Goal: Task Accomplishment & Management: Manage account settings

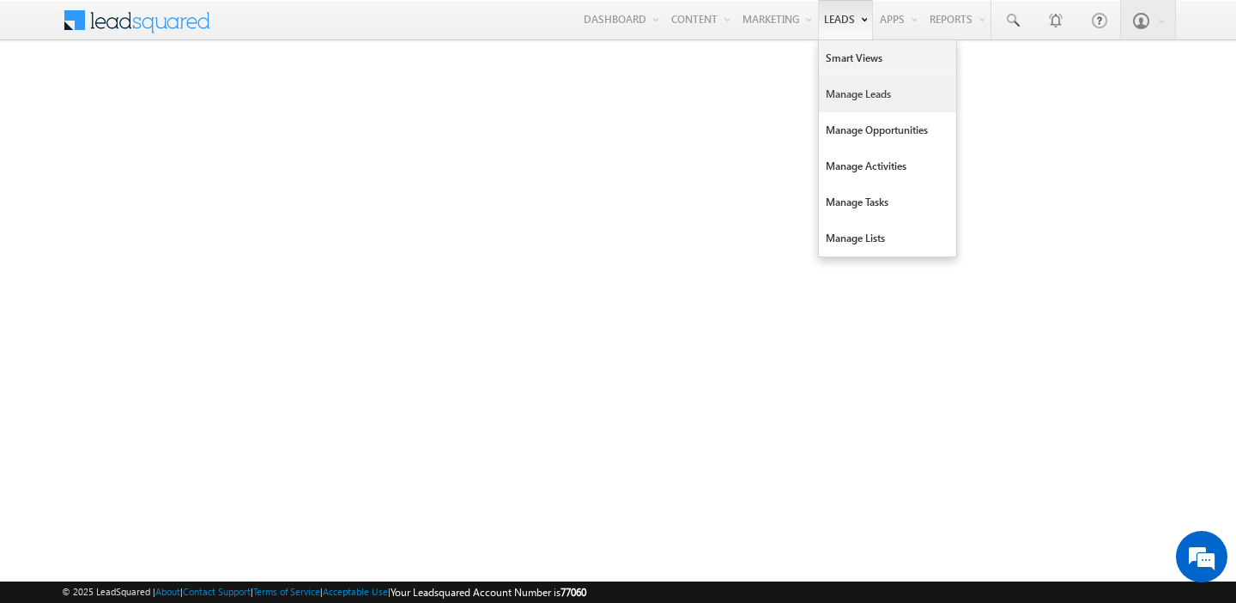
click at [836, 87] on link "Manage Leads" at bounding box center [887, 94] width 137 height 36
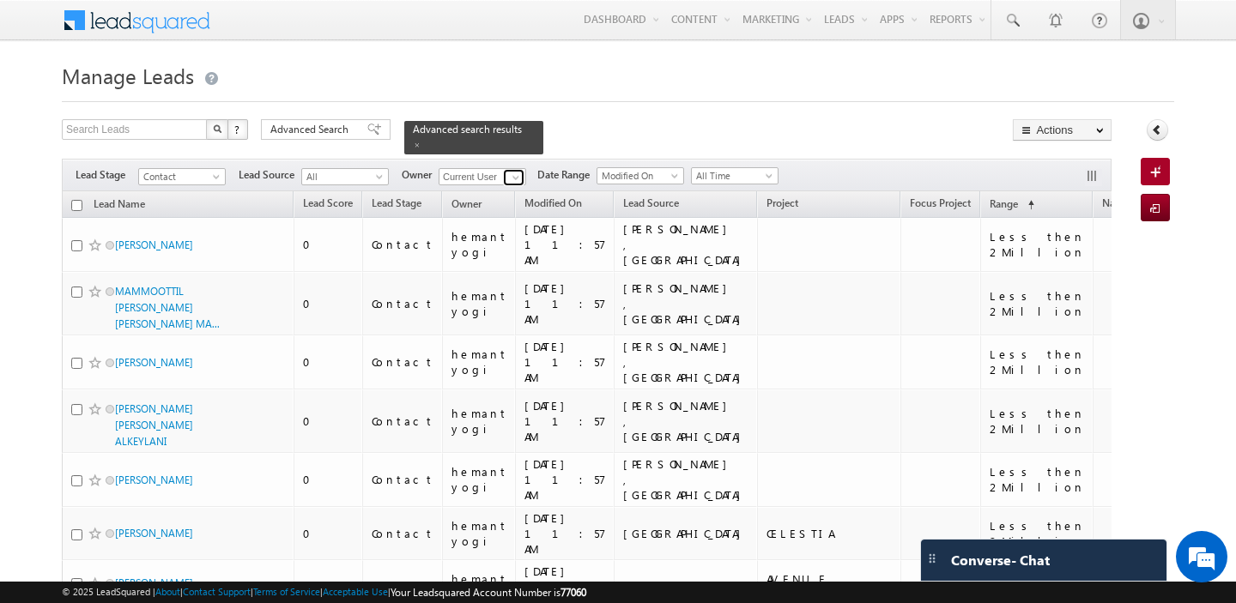
click at [514, 179] on span at bounding box center [516, 178] width 14 height 14
type input "h"
click at [516, 207] on span "shaila.shree@indglobal.ae" at bounding box center [522, 208] width 154 height 13
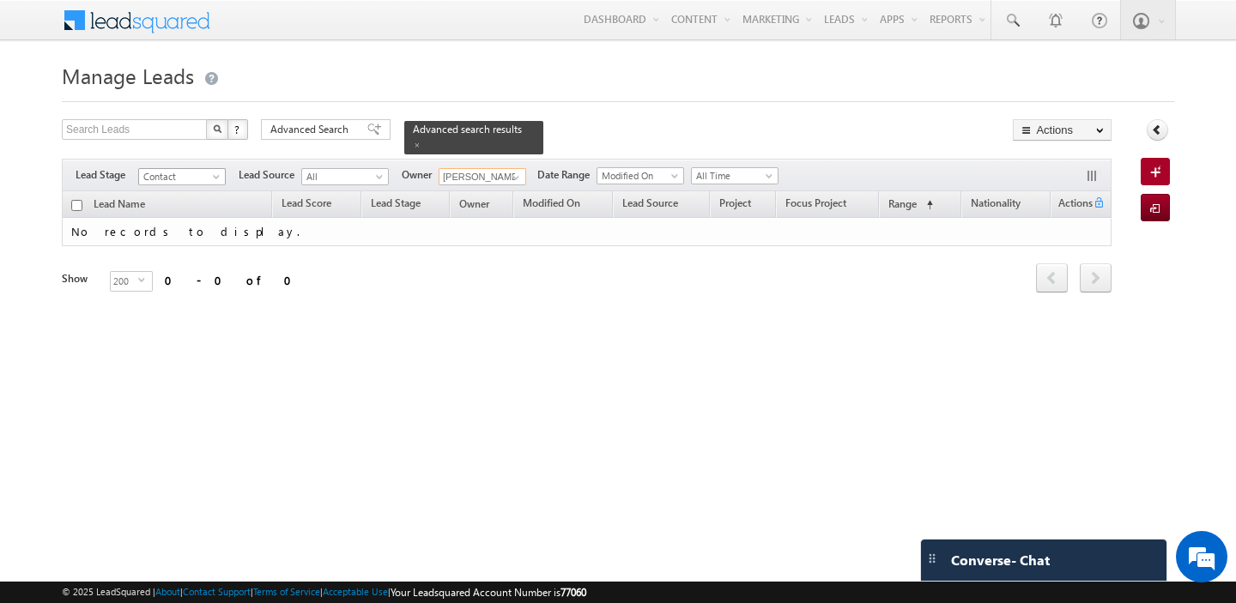
type input "shaila shree"
click at [211, 180] on span at bounding box center [218, 180] width 14 height 14
click at [413, 141] on span at bounding box center [417, 145] width 9 height 9
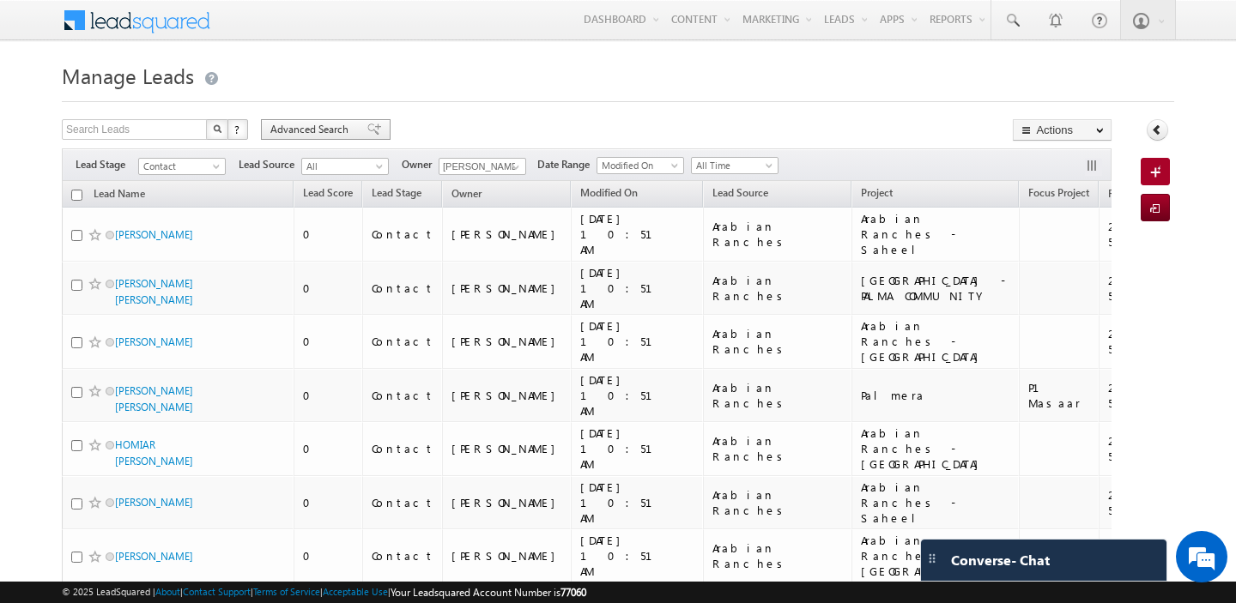
click at [305, 125] on span "Advanced Search" at bounding box center [311, 129] width 83 height 15
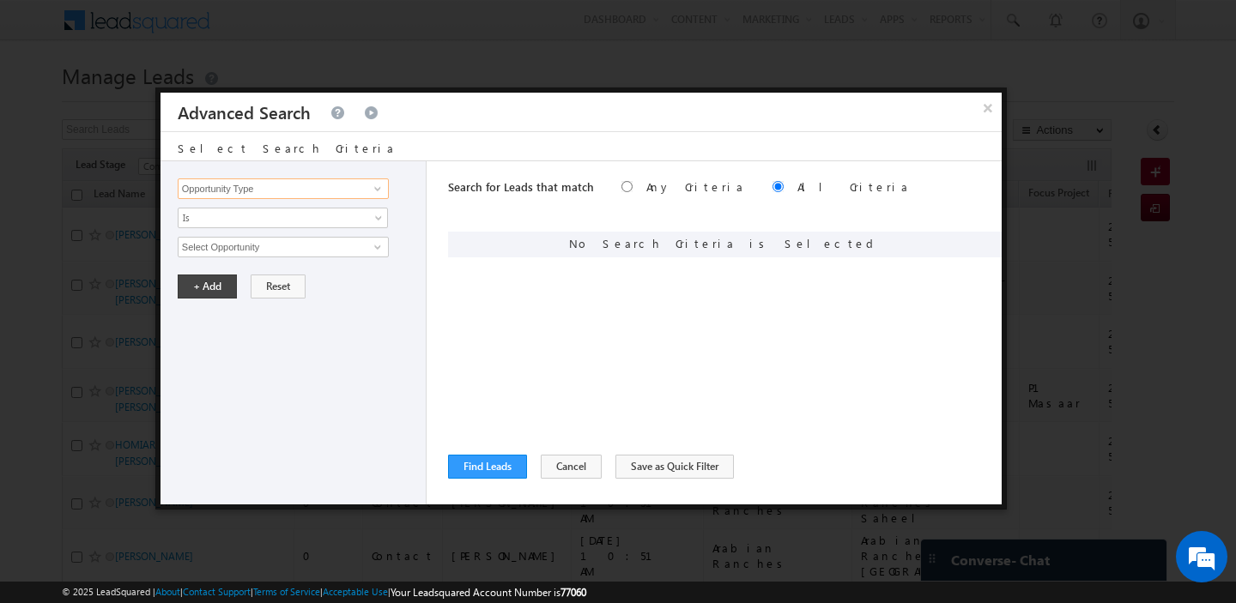
click at [332, 181] on input "Opportunity Type" at bounding box center [283, 189] width 211 height 21
click at [323, 209] on link "Lead Activity" at bounding box center [283, 209] width 211 height 20
type input "Lead Activity"
click at [291, 216] on span "Is" at bounding box center [272, 217] width 186 height 15
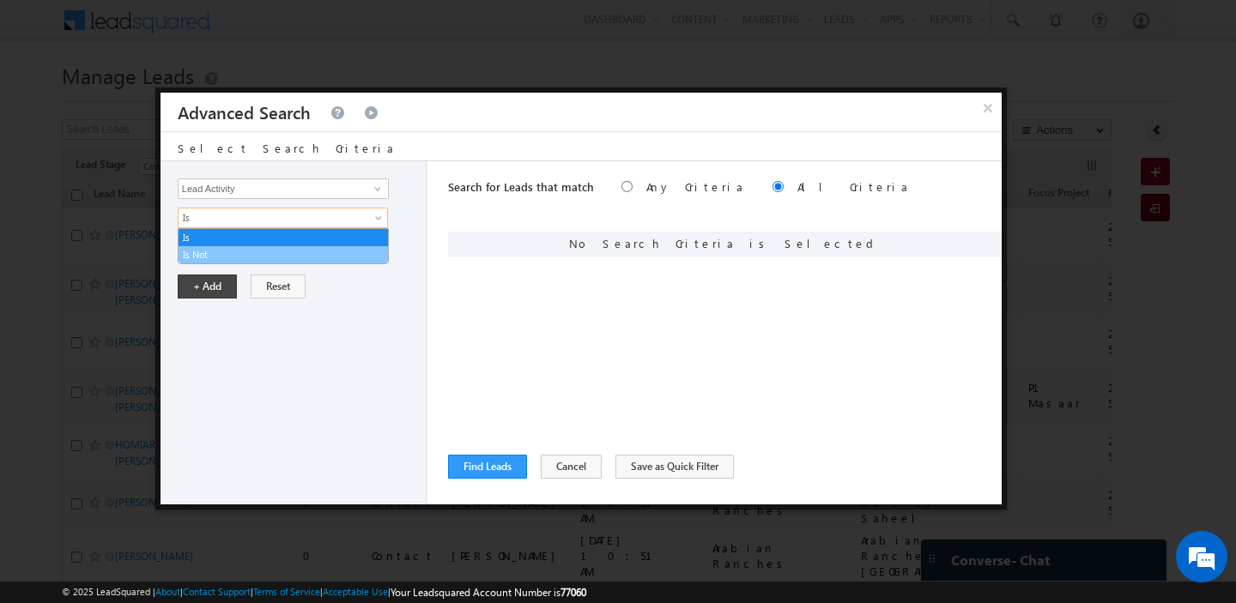
click at [251, 251] on link "Is Not" at bounding box center [283, 254] width 209 height 15
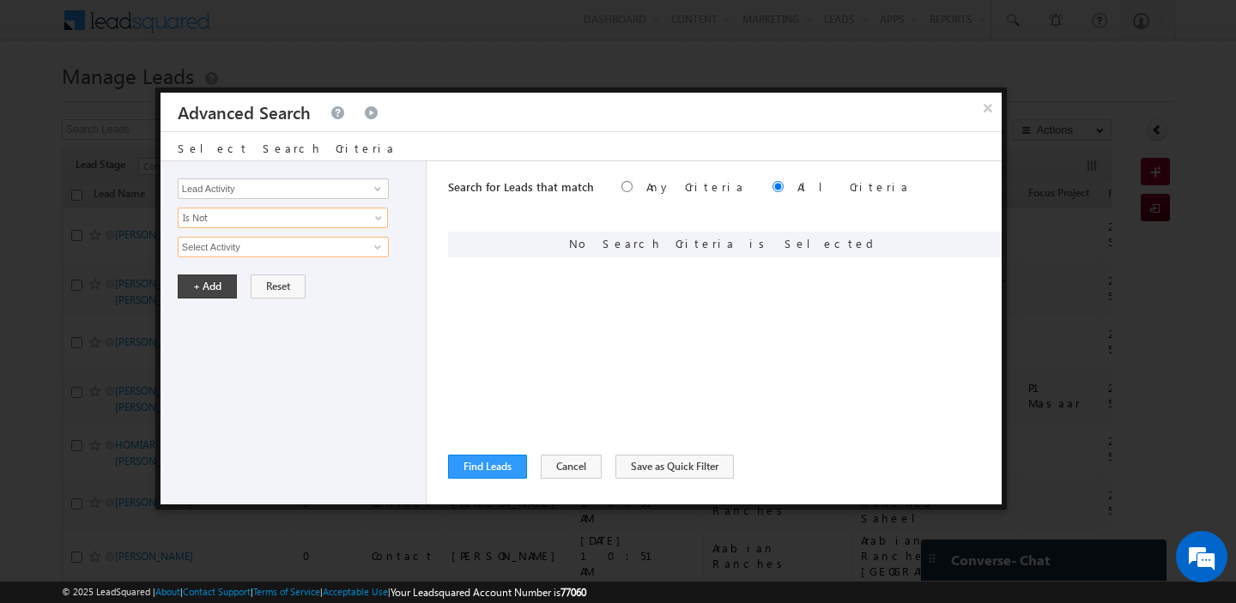
click at [251, 251] on input "Select Activity" at bounding box center [283, 247] width 211 height 21
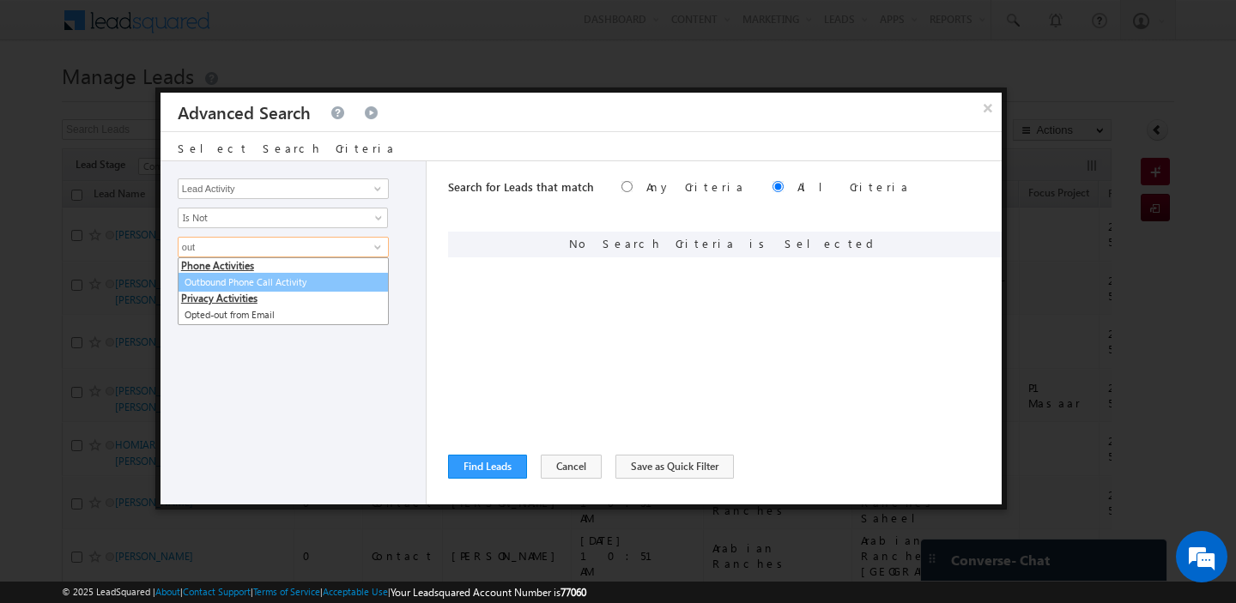
click at [266, 275] on link "Outbound Phone Call Activity" at bounding box center [283, 283] width 211 height 20
type input "Outbound Phone Call Activity"
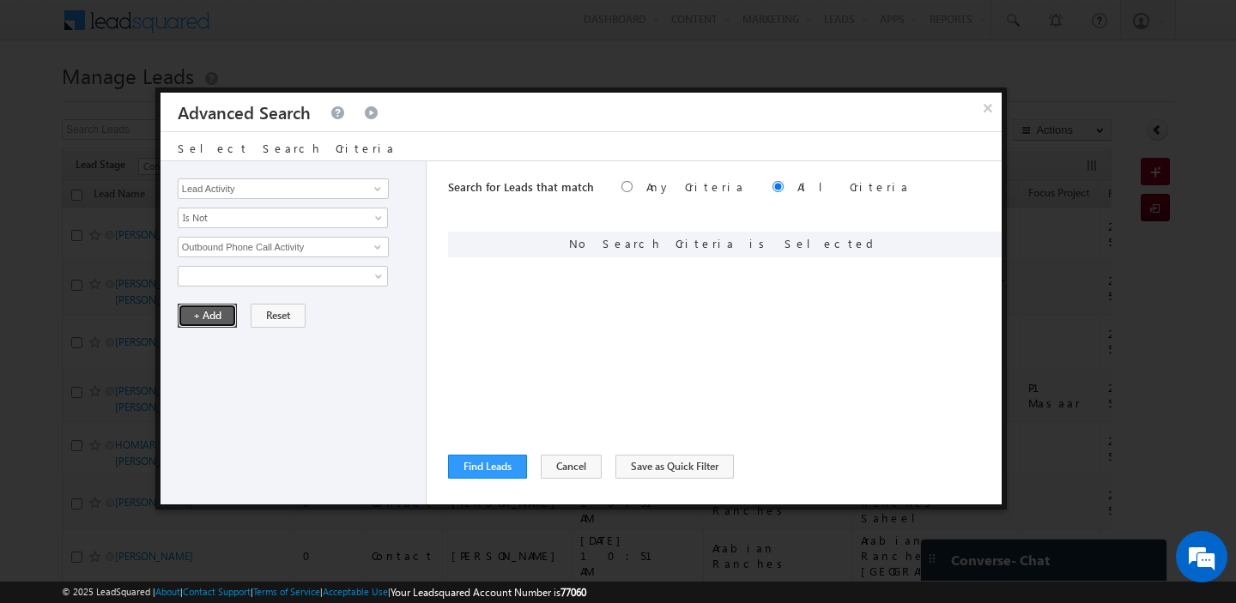
click at [206, 309] on button "+ Add" at bounding box center [207, 316] width 59 height 24
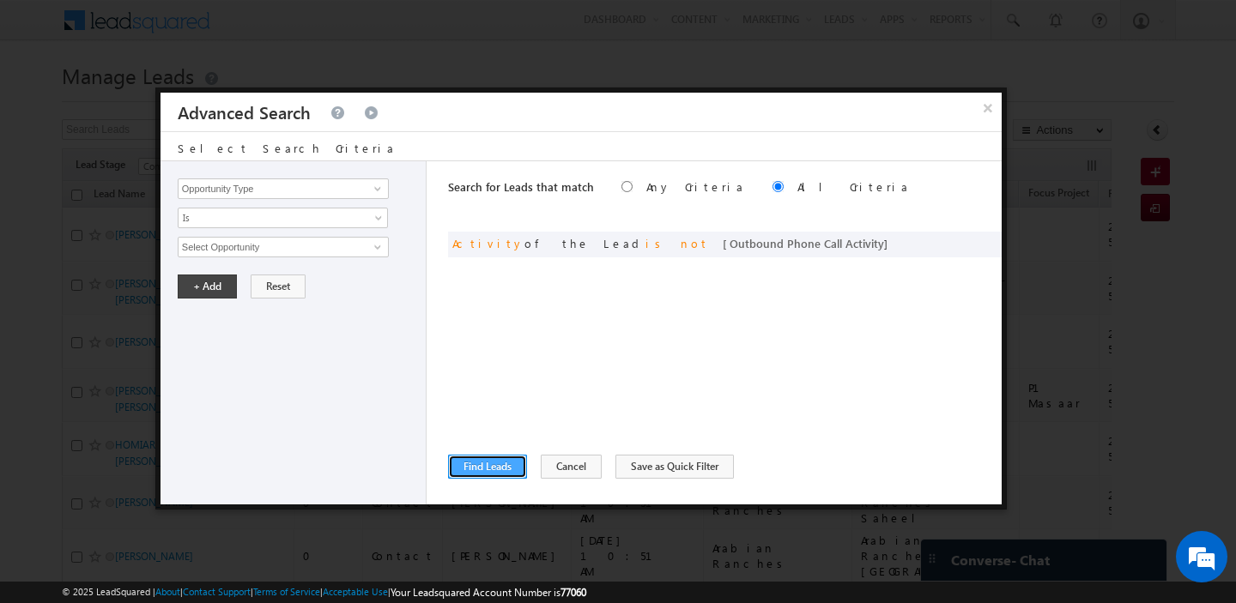
click at [463, 464] on button "Find Leads" at bounding box center [487, 467] width 79 height 24
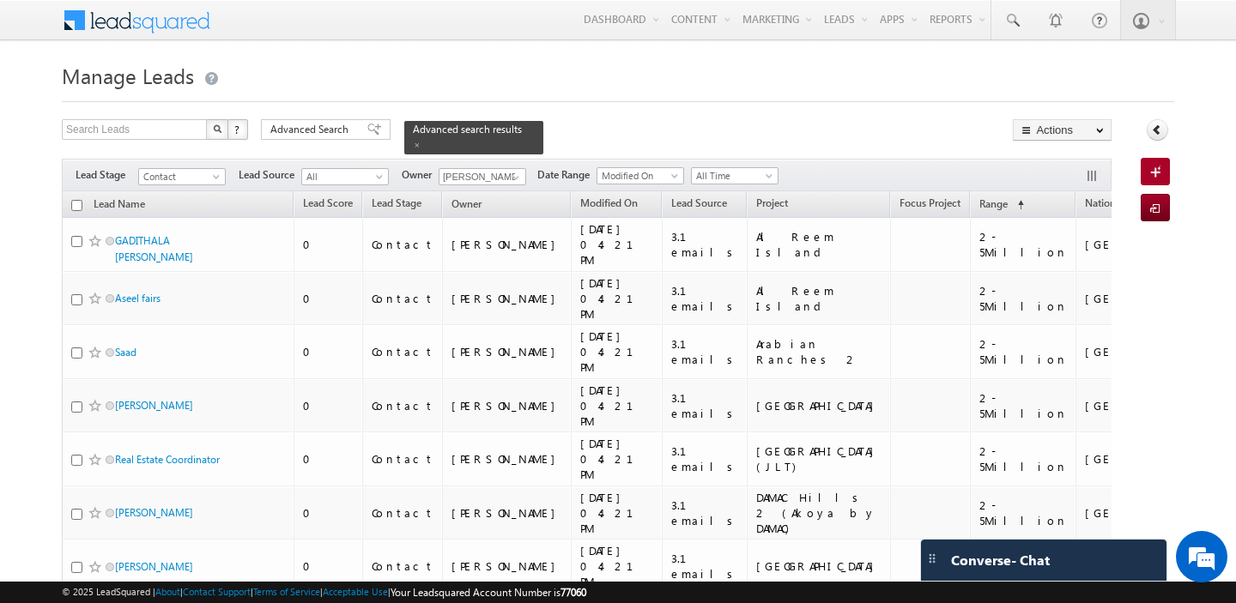
click at [75, 209] on input "checkbox" at bounding box center [76, 205] width 11 height 11
checkbox input "true"
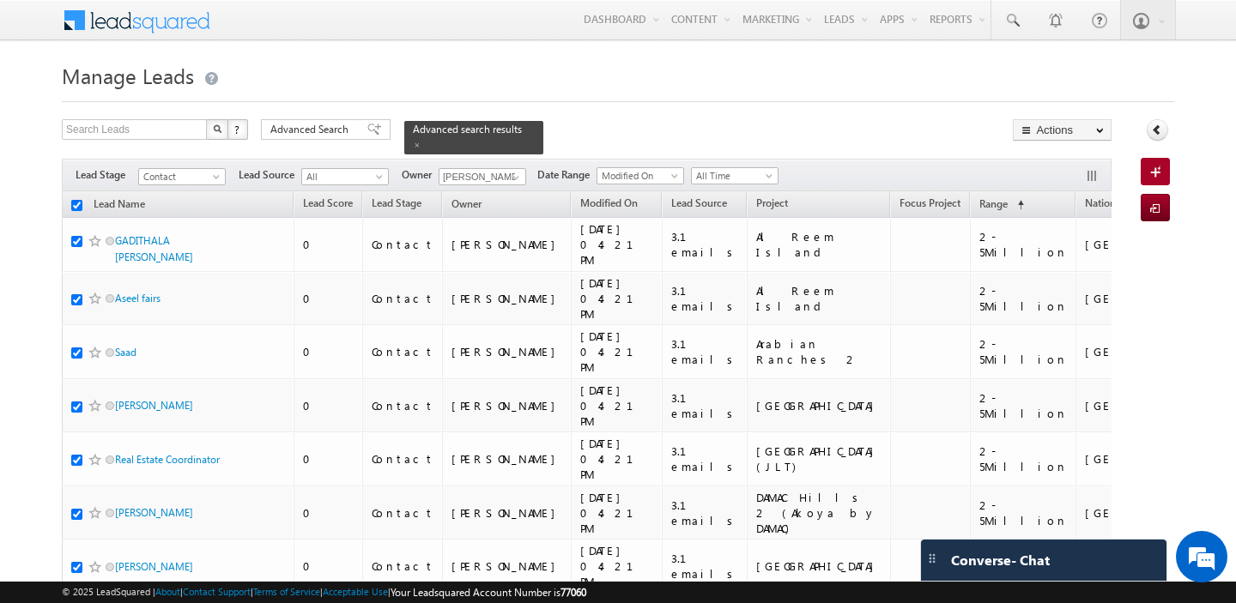
checkbox input "true"
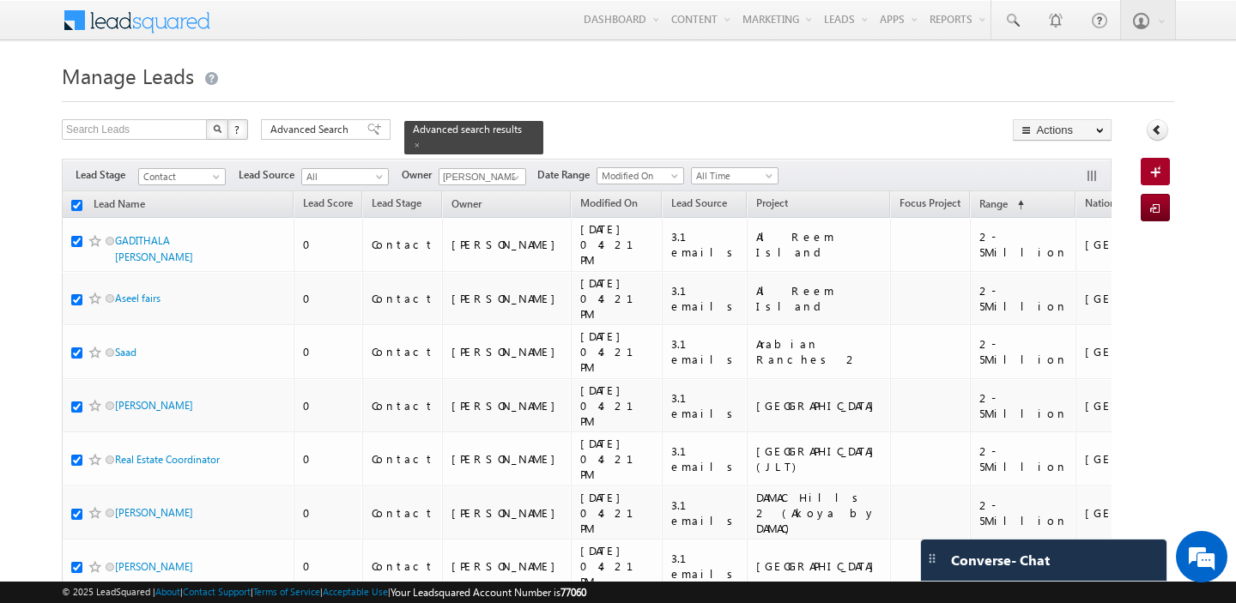
checkbox input "true"
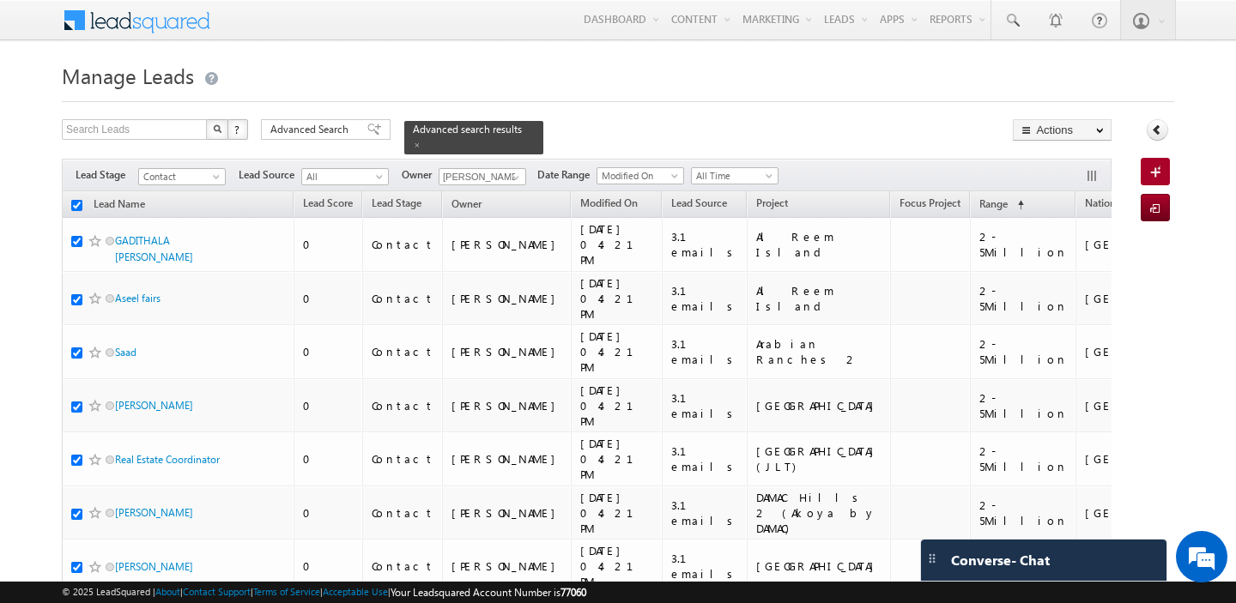
checkbox input "true"
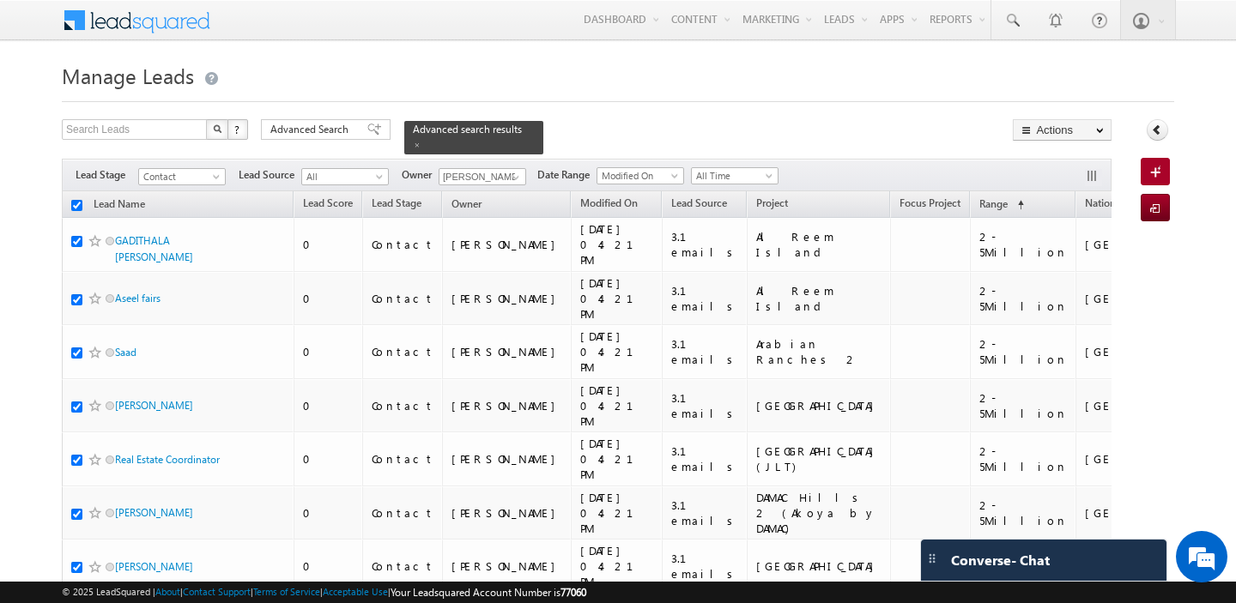
checkbox input "true"
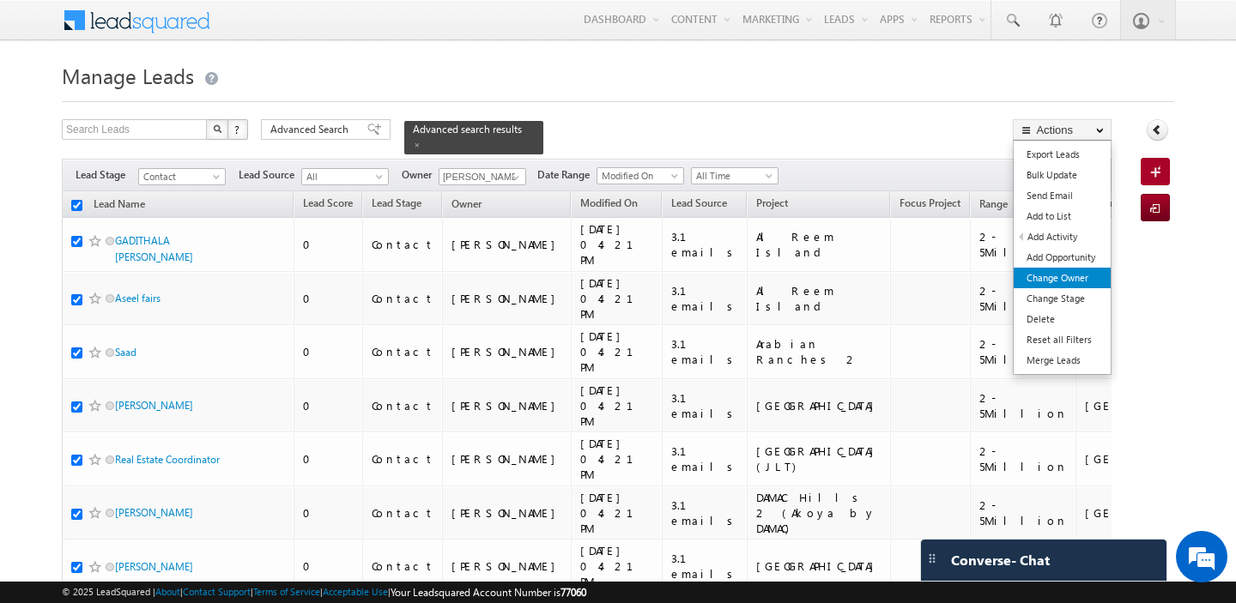
click at [1065, 278] on link "Change Owner" at bounding box center [1062, 278] width 97 height 21
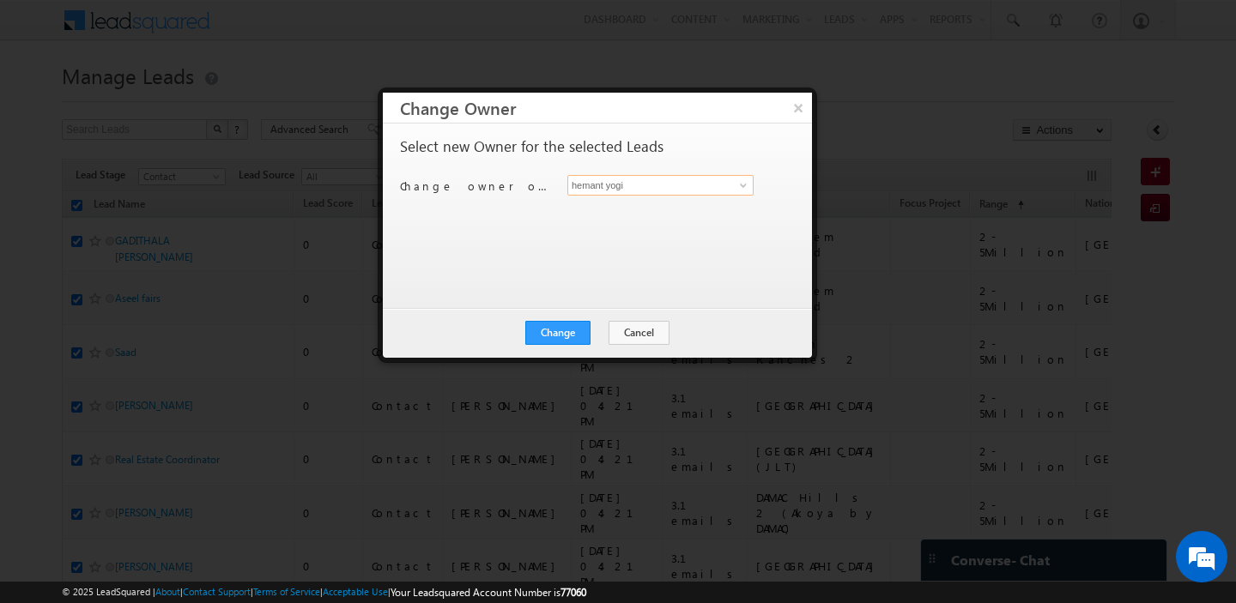
click at [631, 182] on input "hemant yogi" at bounding box center [660, 185] width 186 height 21
click at [669, 206] on link "shaila shree shaila.shree@indglobal.ae" at bounding box center [660, 212] width 186 height 33
type input "shaila shree"
click at [559, 324] on button "Change" at bounding box center [557, 333] width 65 height 24
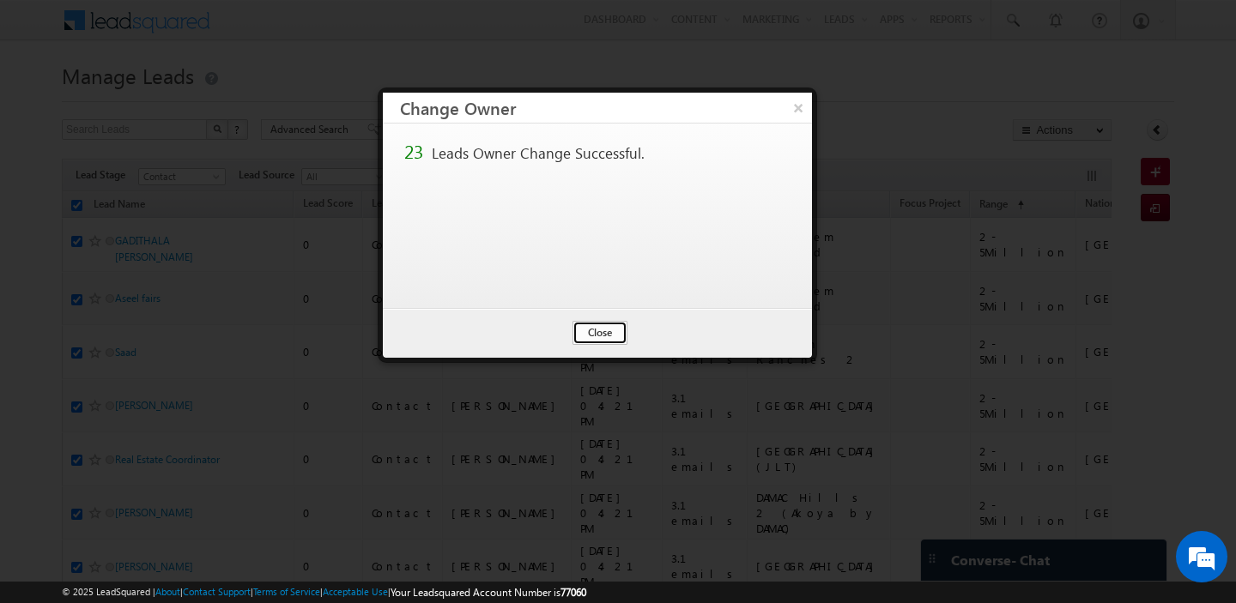
click at [602, 327] on button "Close" at bounding box center [599, 333] width 55 height 24
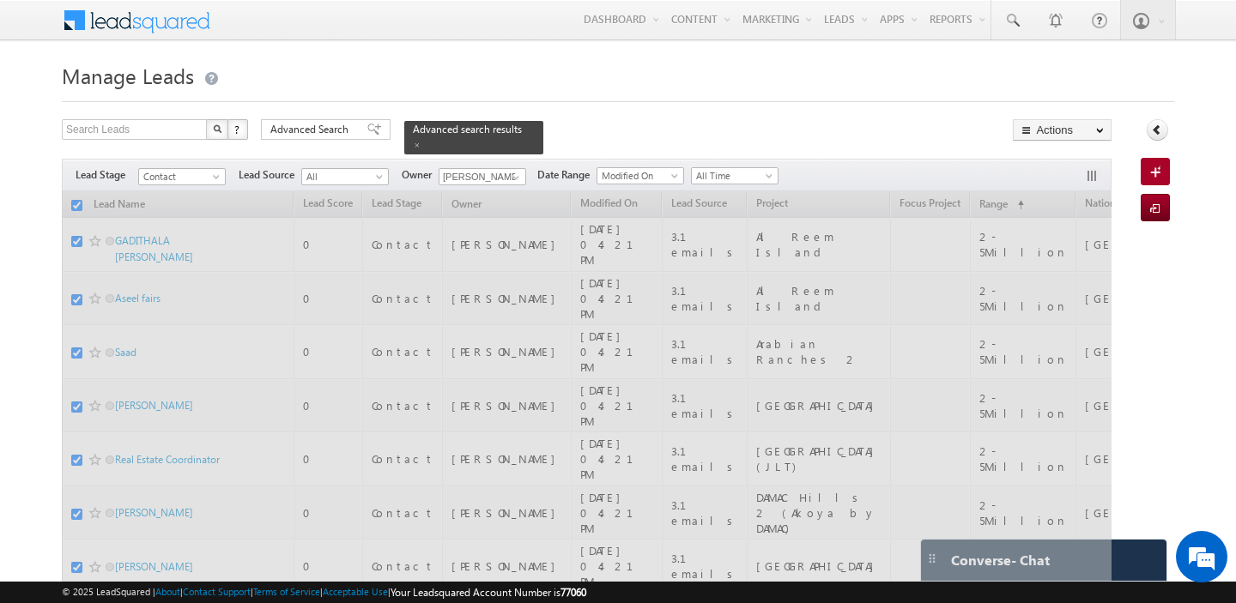
checkbox input "false"
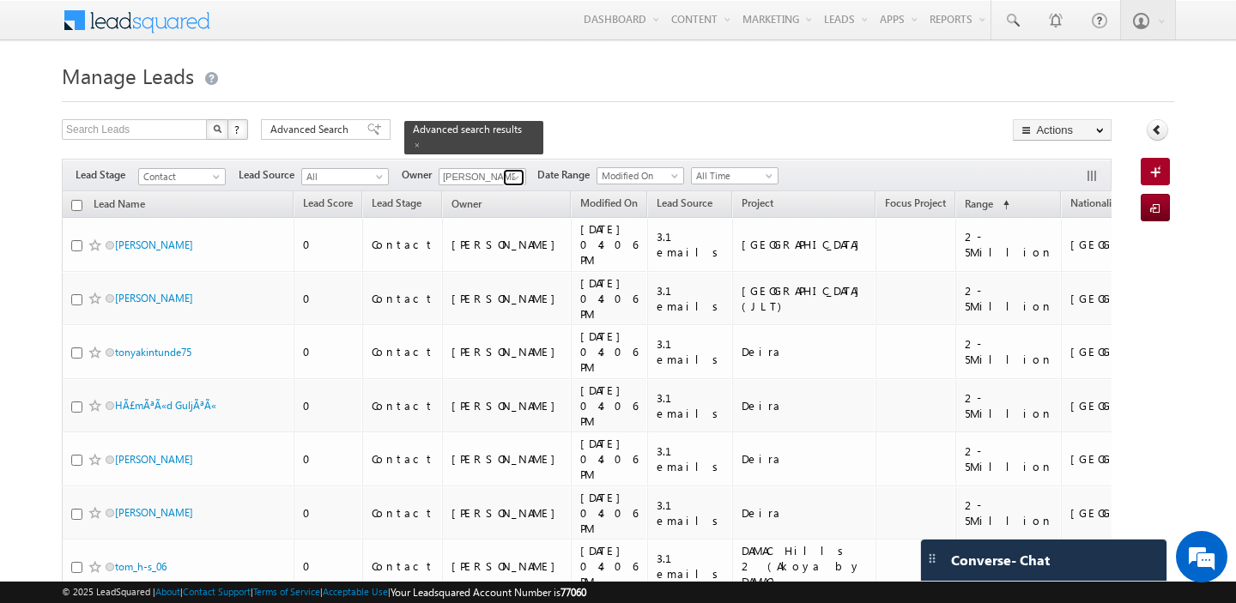
click at [510, 177] on span at bounding box center [516, 178] width 14 height 14
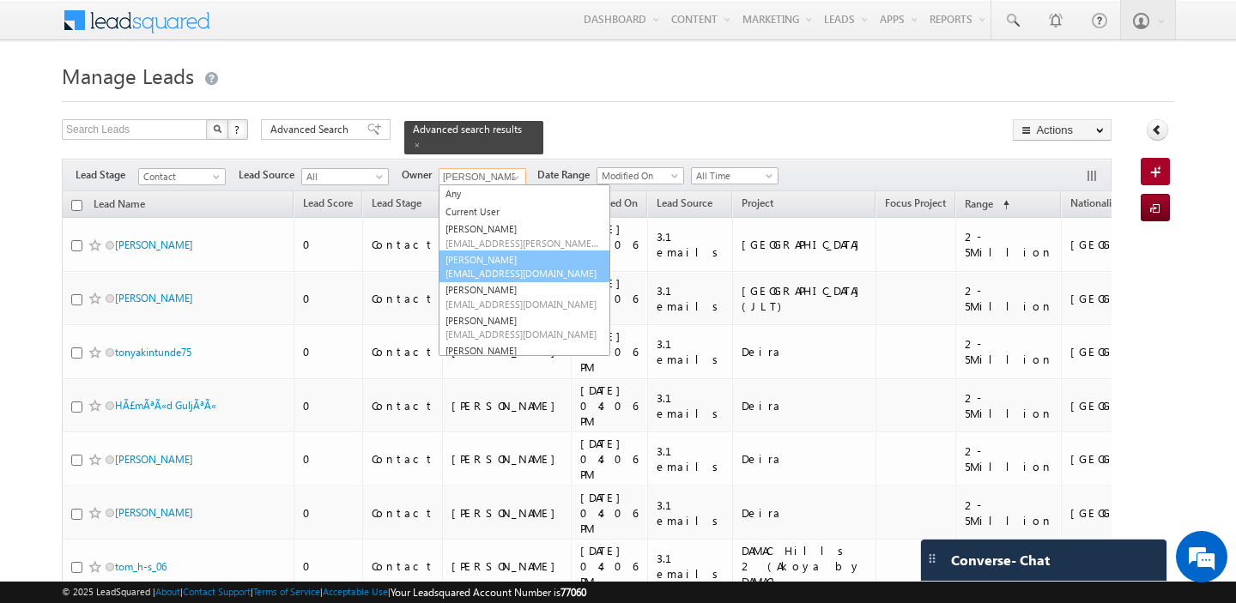
click at [504, 262] on link "Abhishekkumar Singh abhishek.singh@indglobal.ae" at bounding box center [525, 267] width 172 height 33
type input "Abhishekkumar Singh"
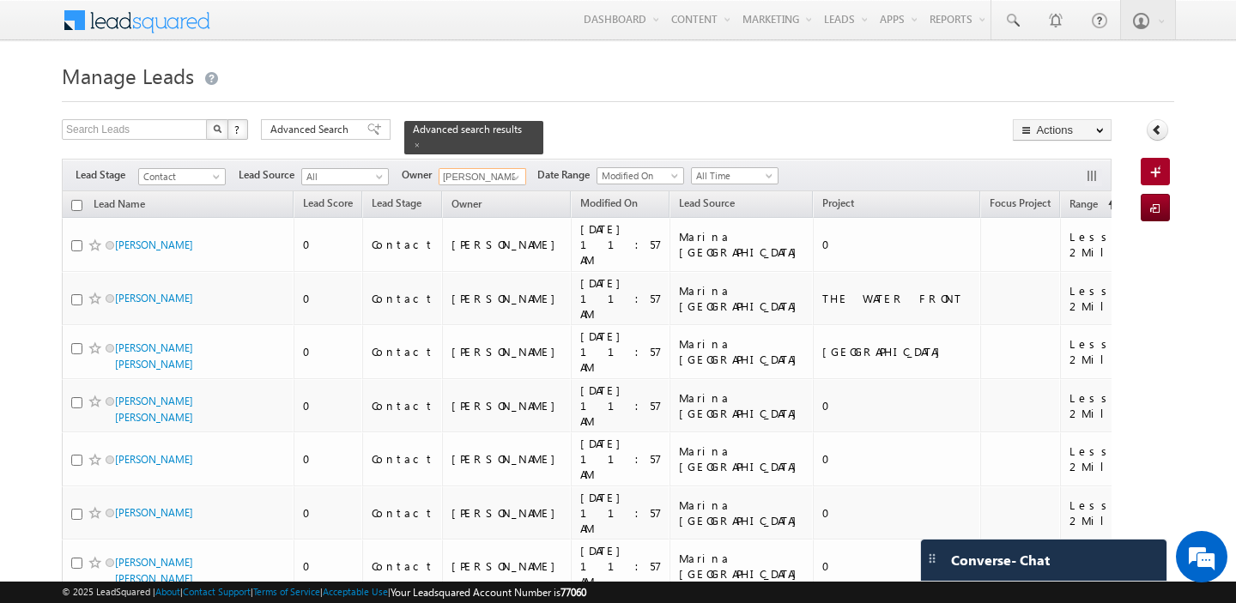
click at [75, 207] on input "checkbox" at bounding box center [76, 205] width 11 height 11
checkbox input "true"
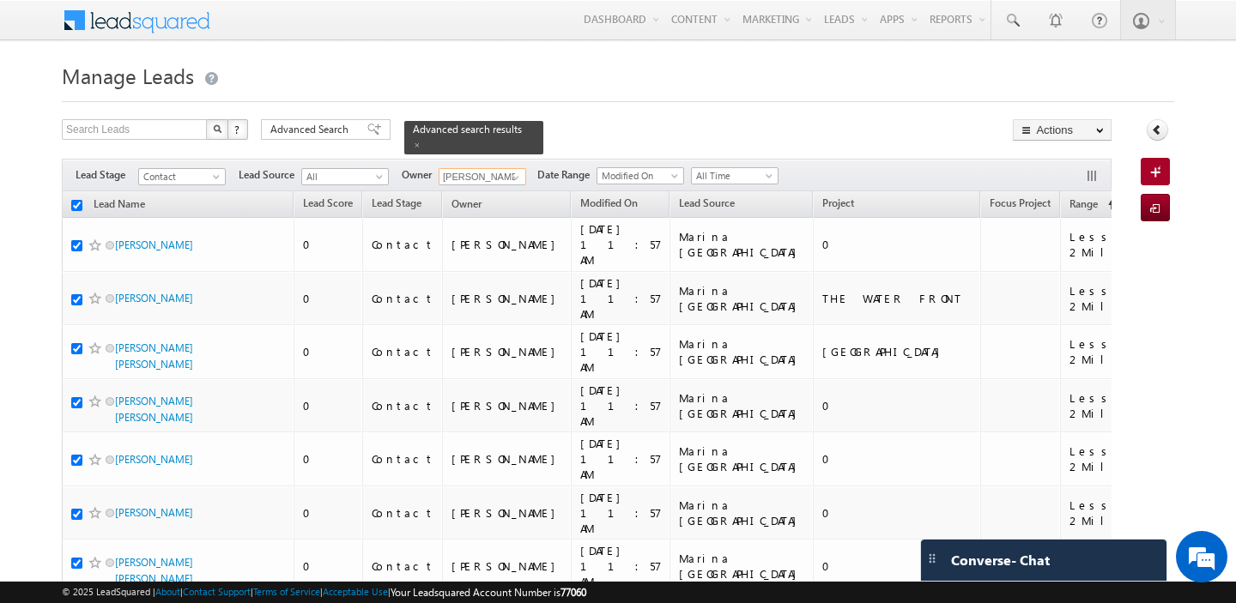
checkbox input "true"
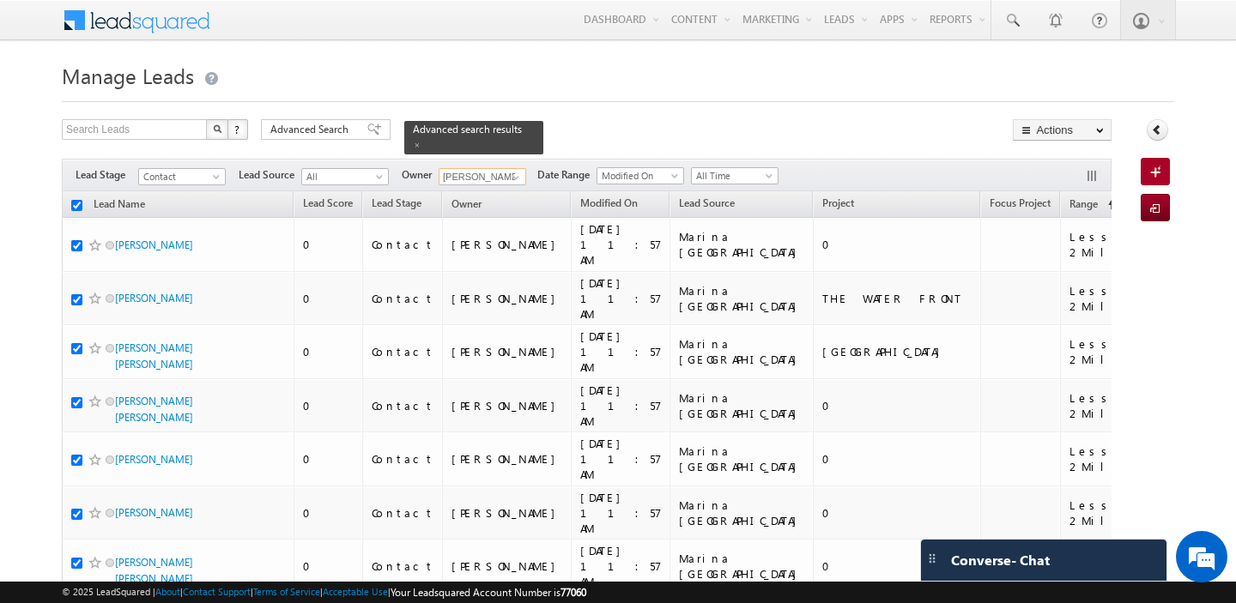
checkbox input "true"
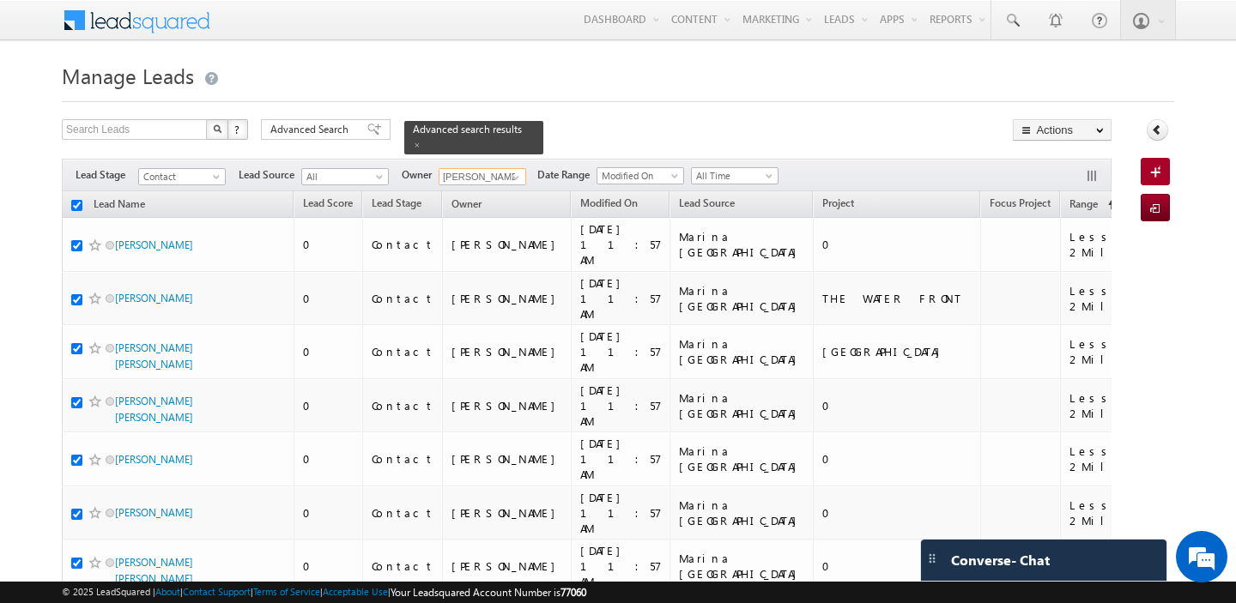
checkbox input "true"
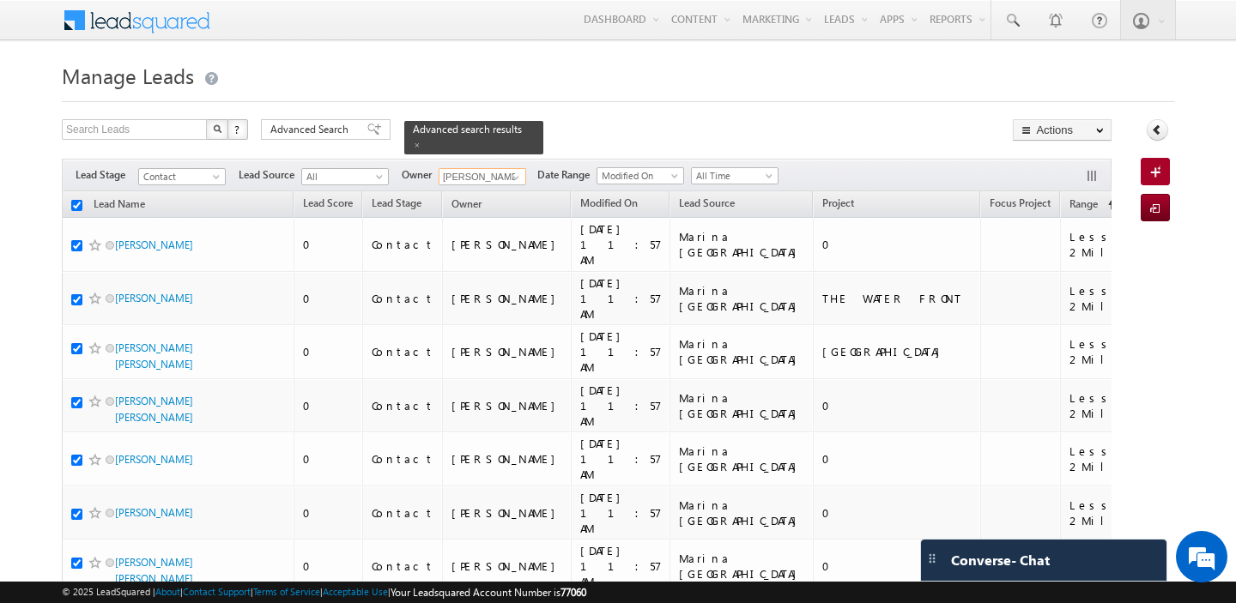
checkbox input "true"
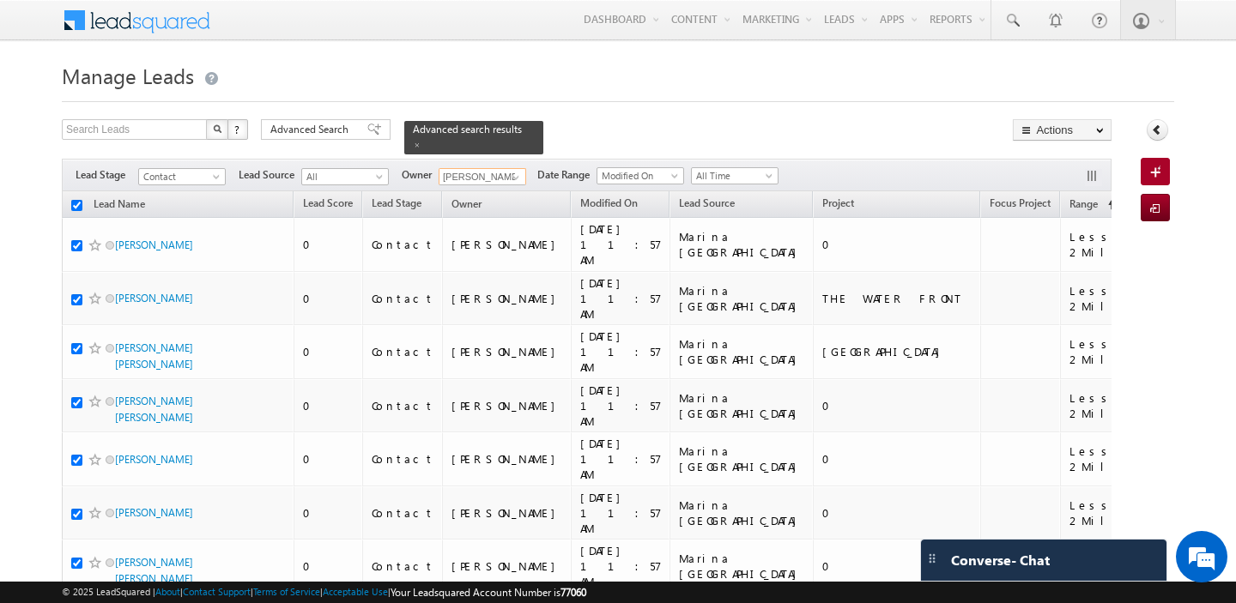
checkbox input "true"
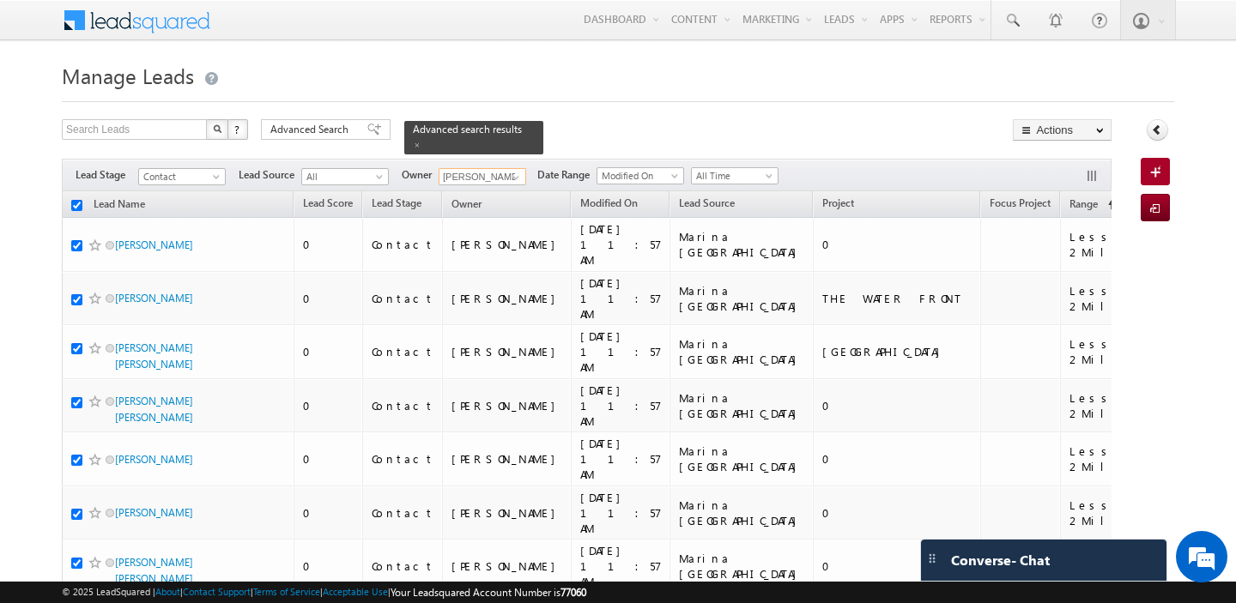
checkbox input "true"
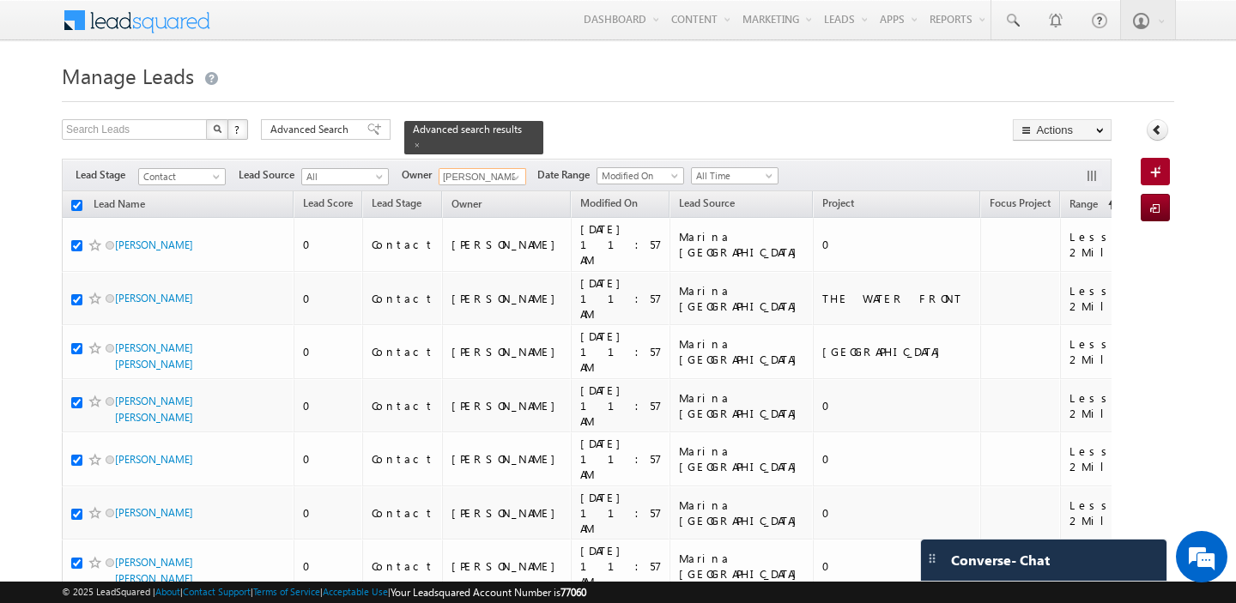
checkbox input "true"
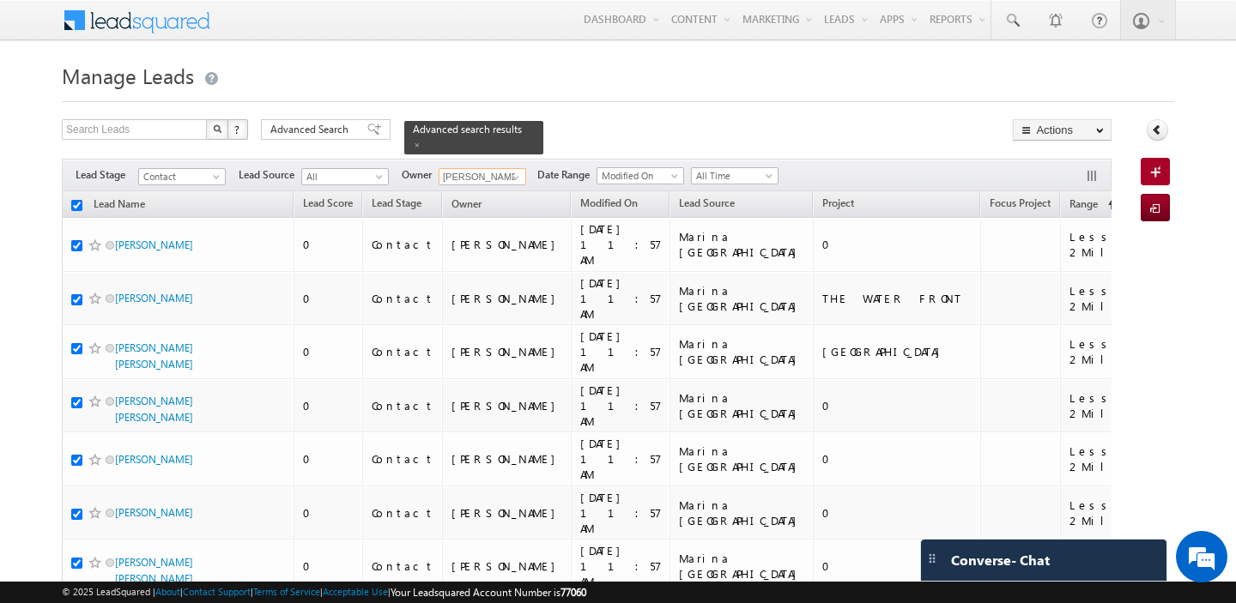
checkbox input "true"
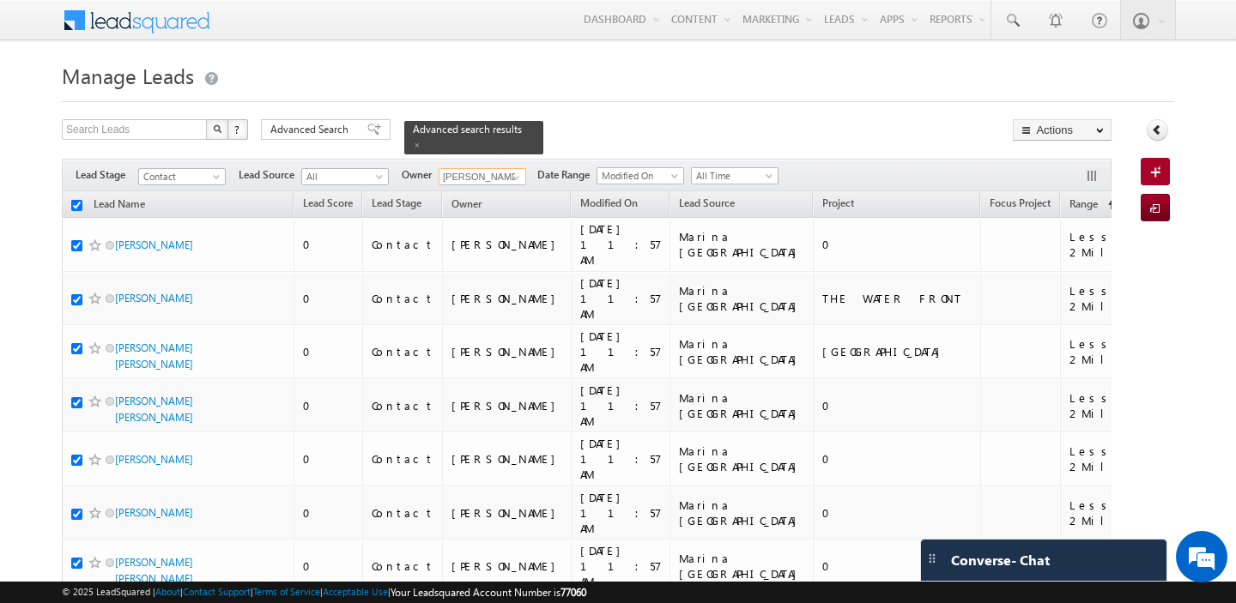
checkbox input "true"
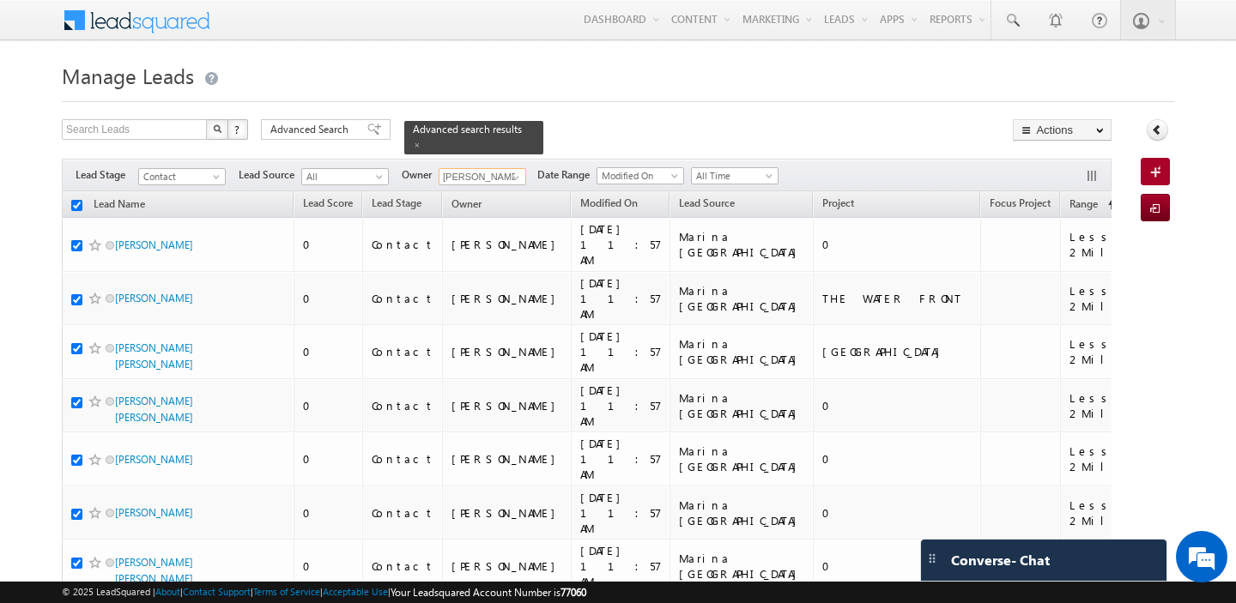
checkbox input "true"
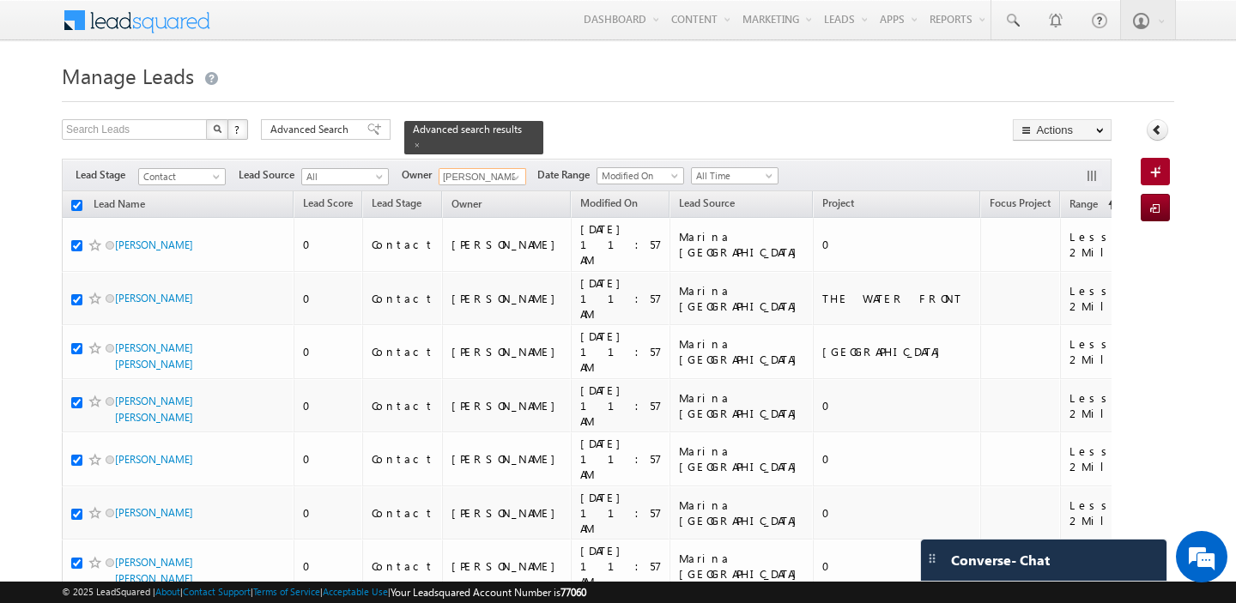
checkbox input "true"
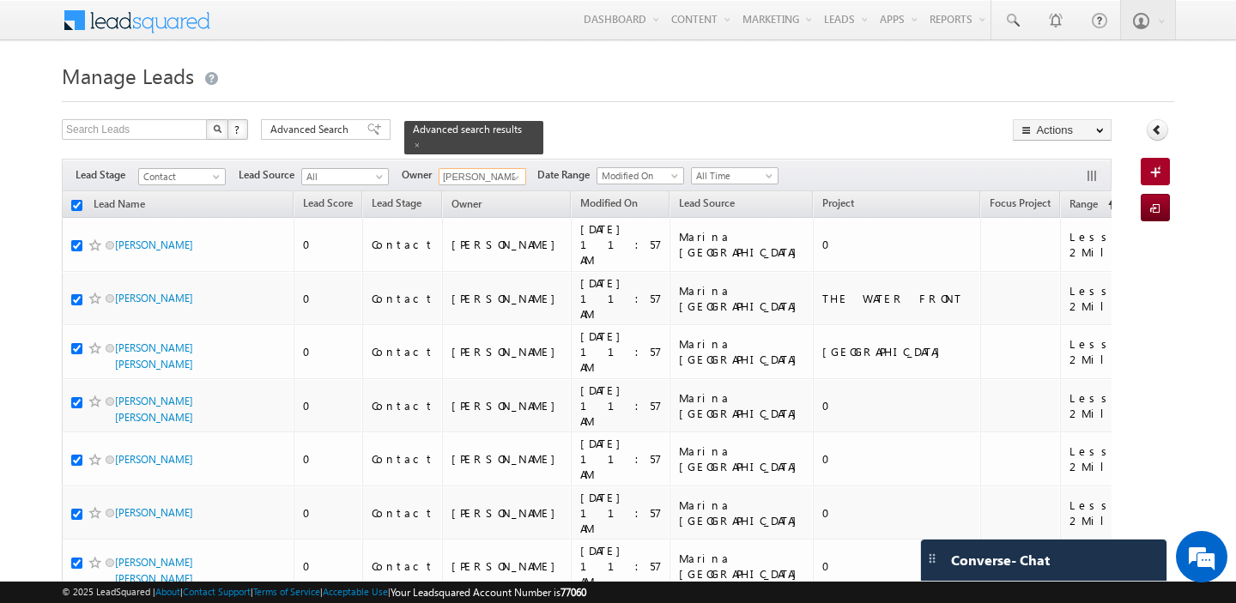
checkbox input "true"
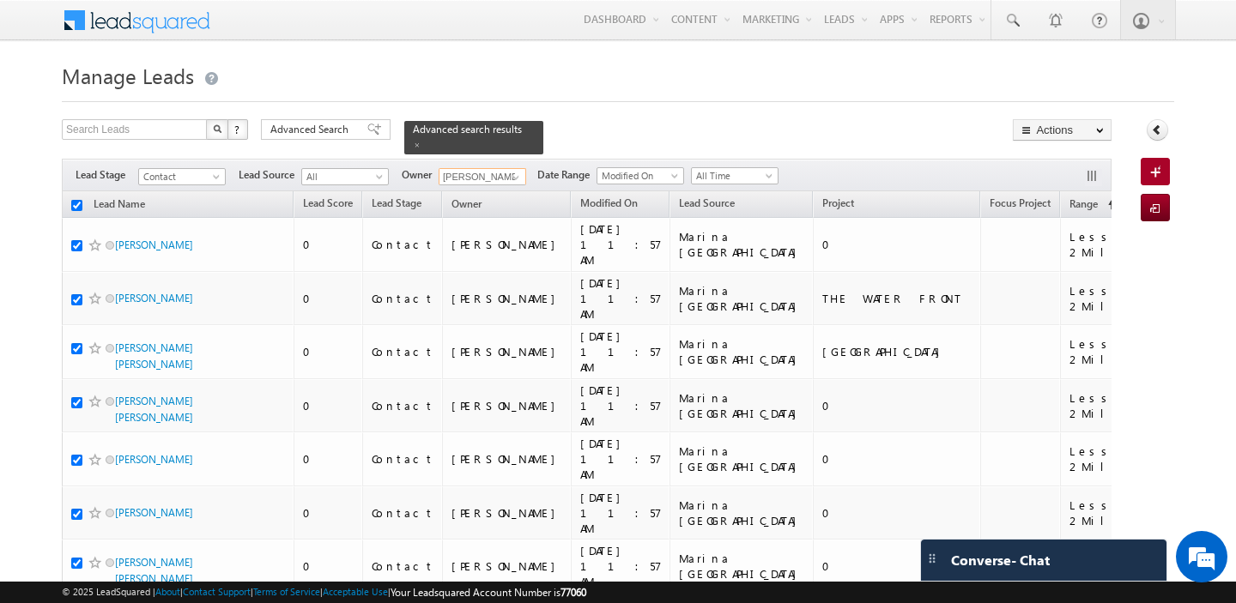
checkbox input "true"
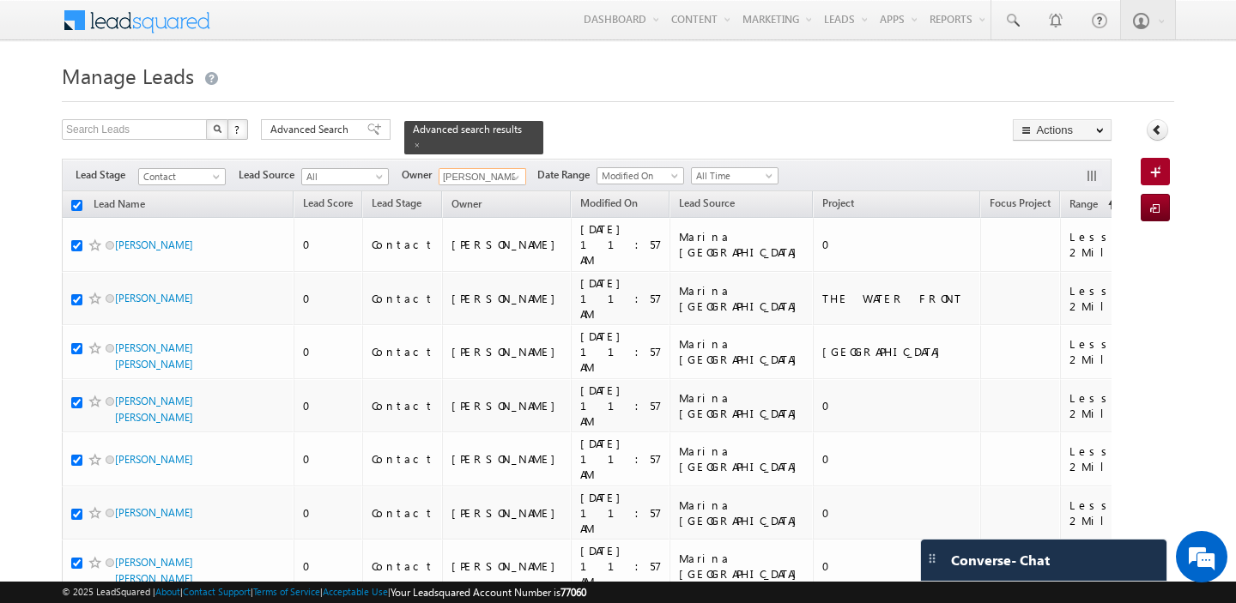
checkbox input "true"
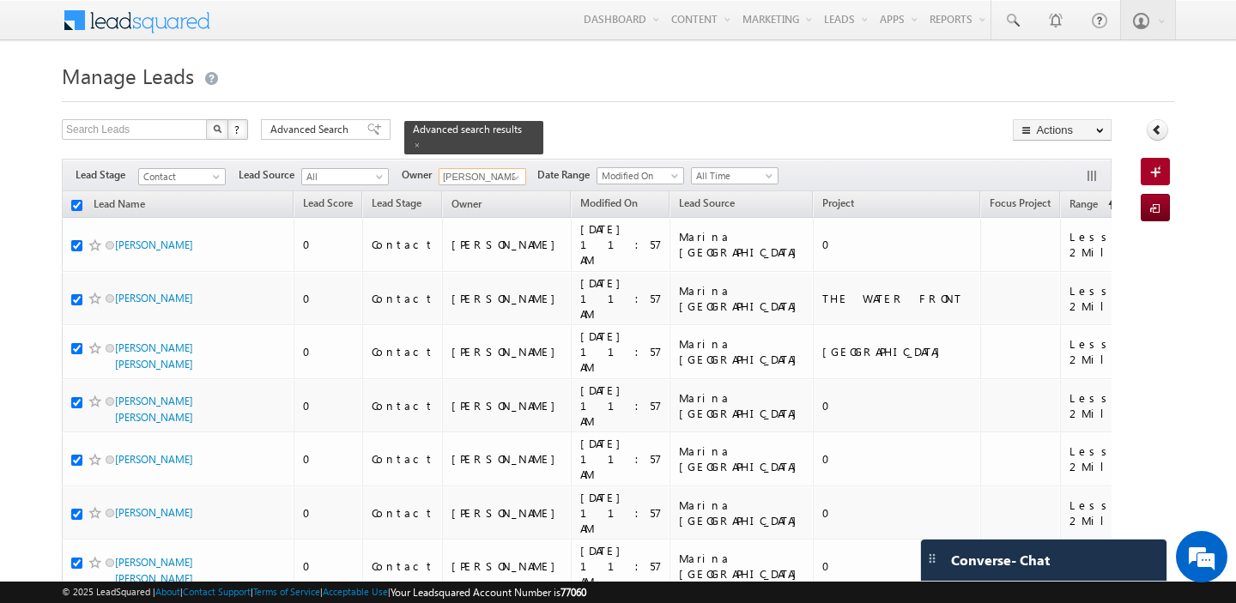
checkbox input "true"
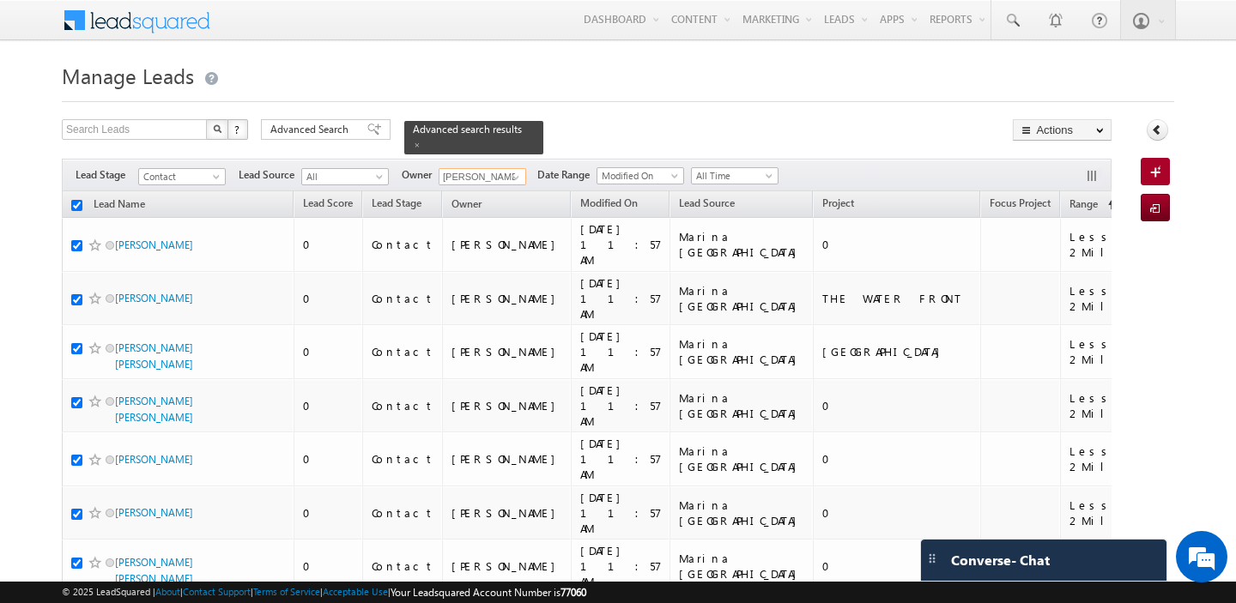
checkbox input "true"
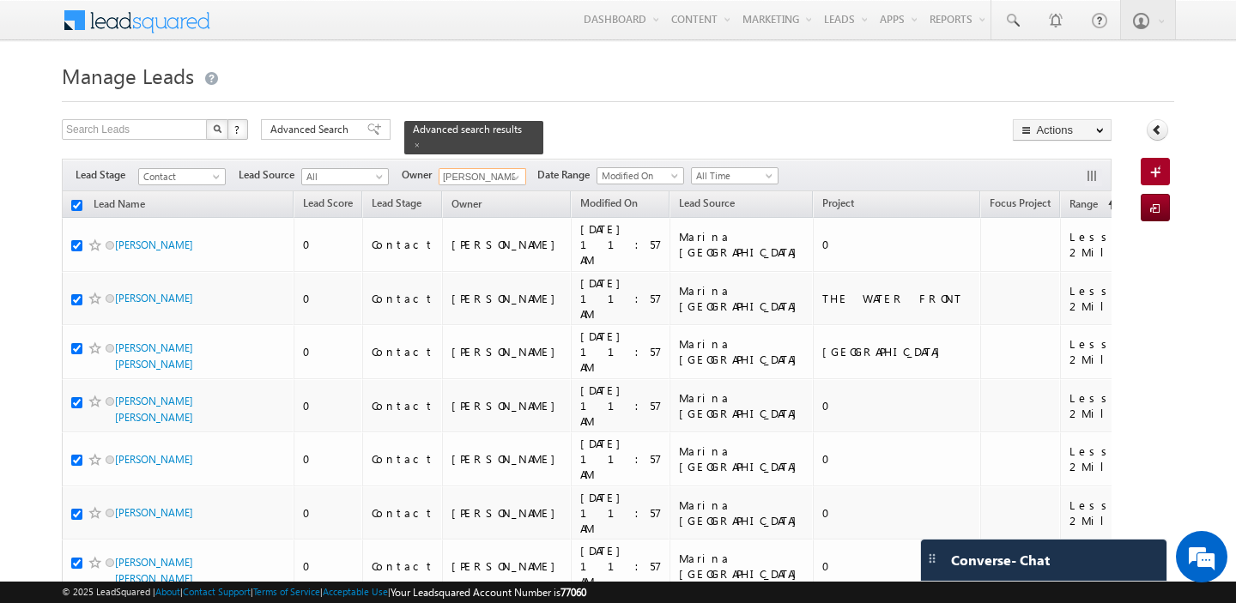
checkbox input "true"
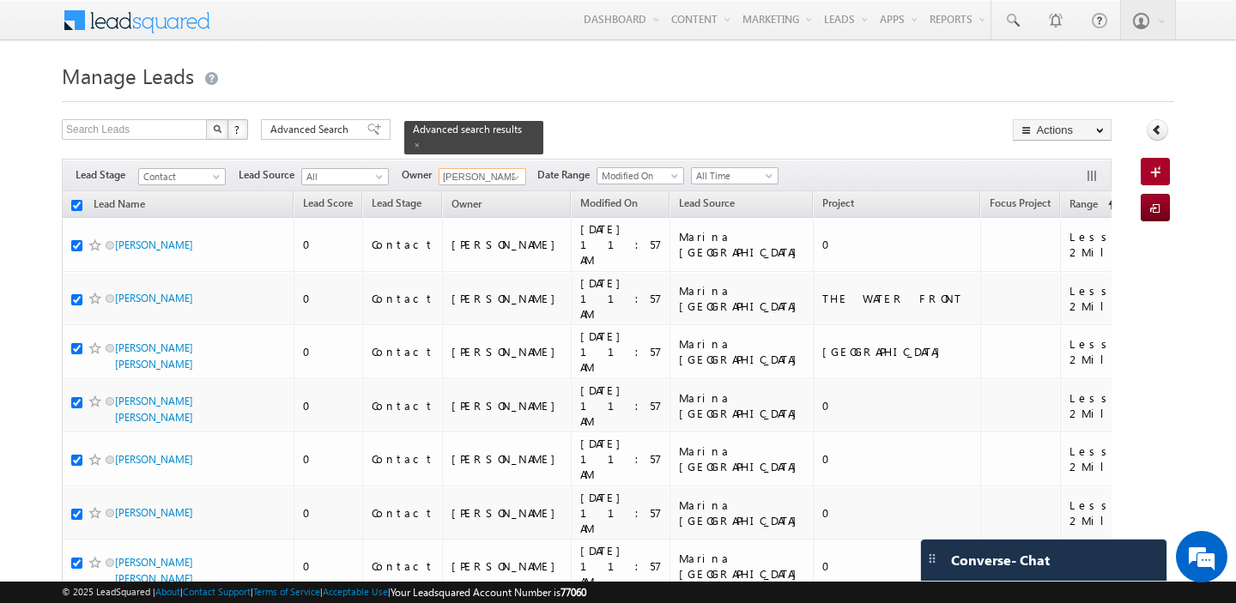
checkbox input "true"
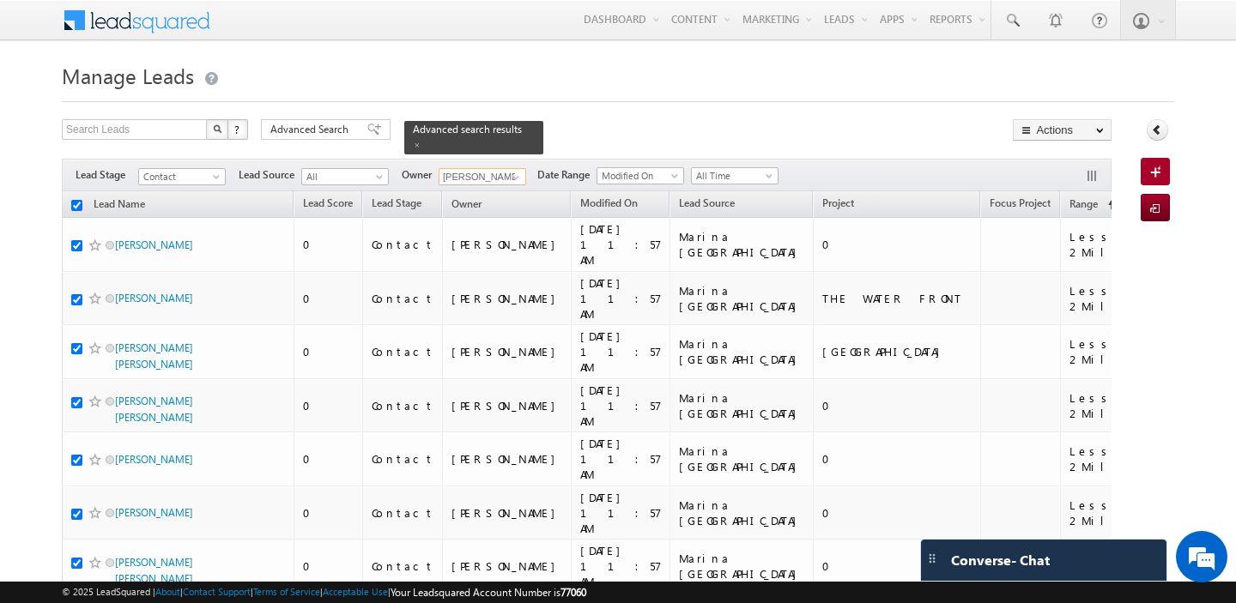
checkbox input "true"
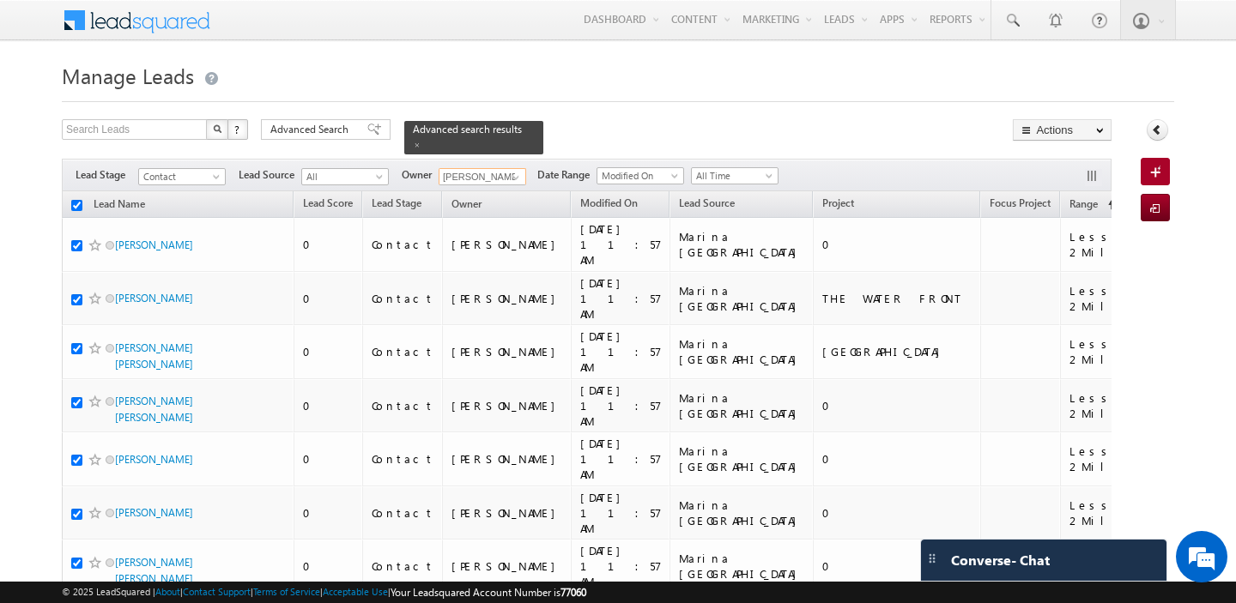
checkbox input "true"
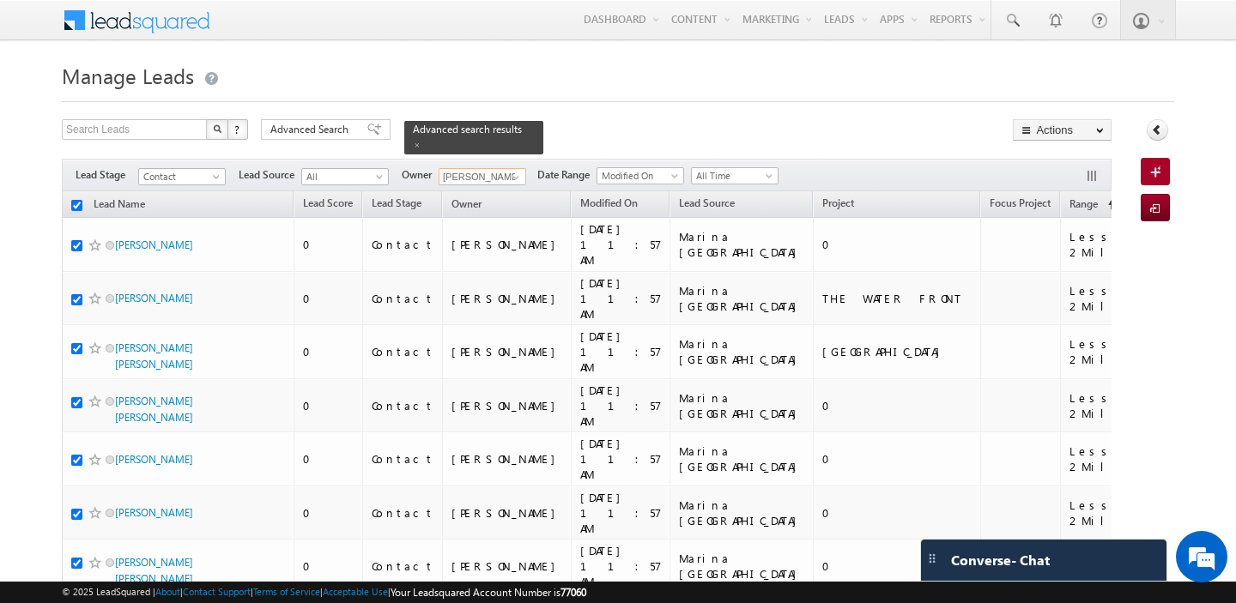
checkbox input "true"
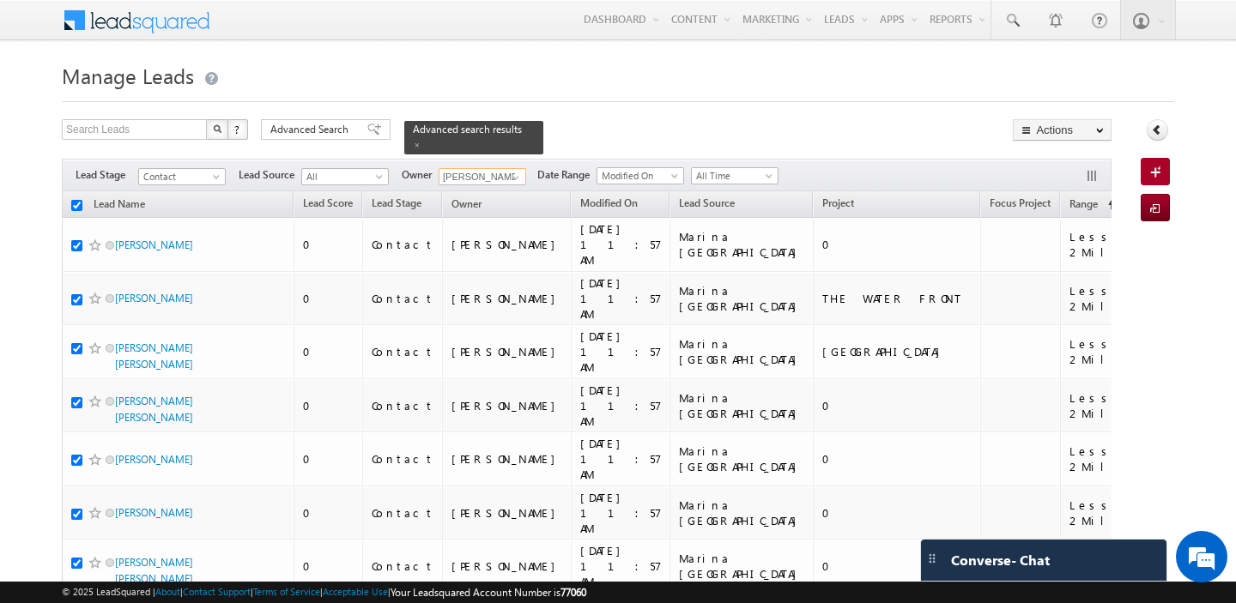
checkbox input "true"
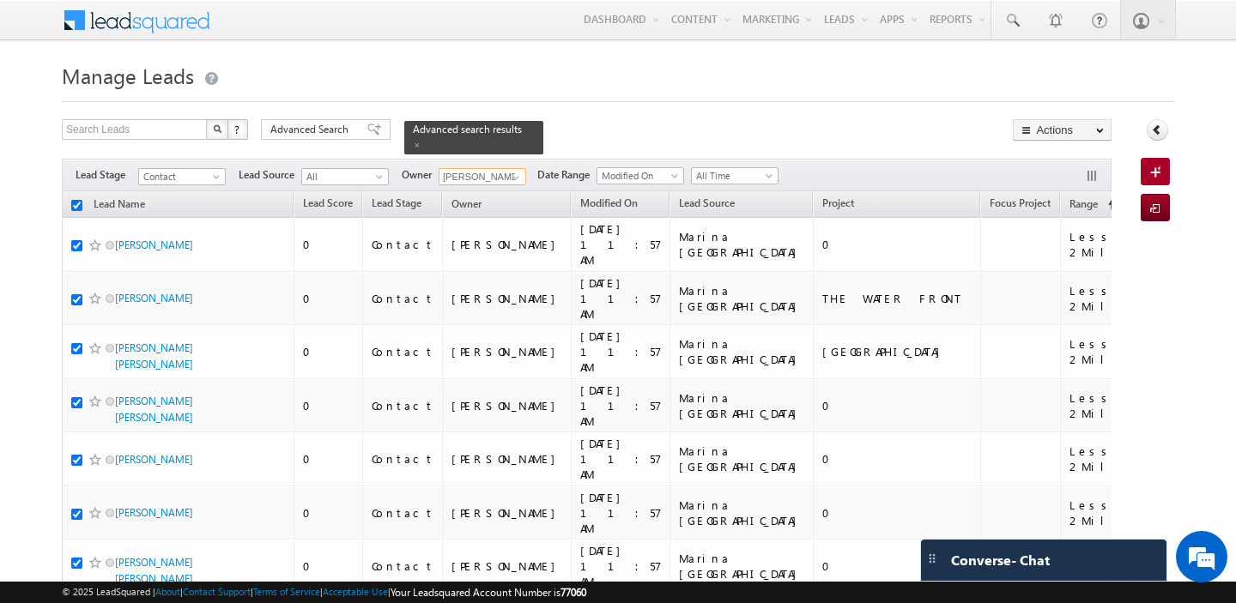
checkbox input "true"
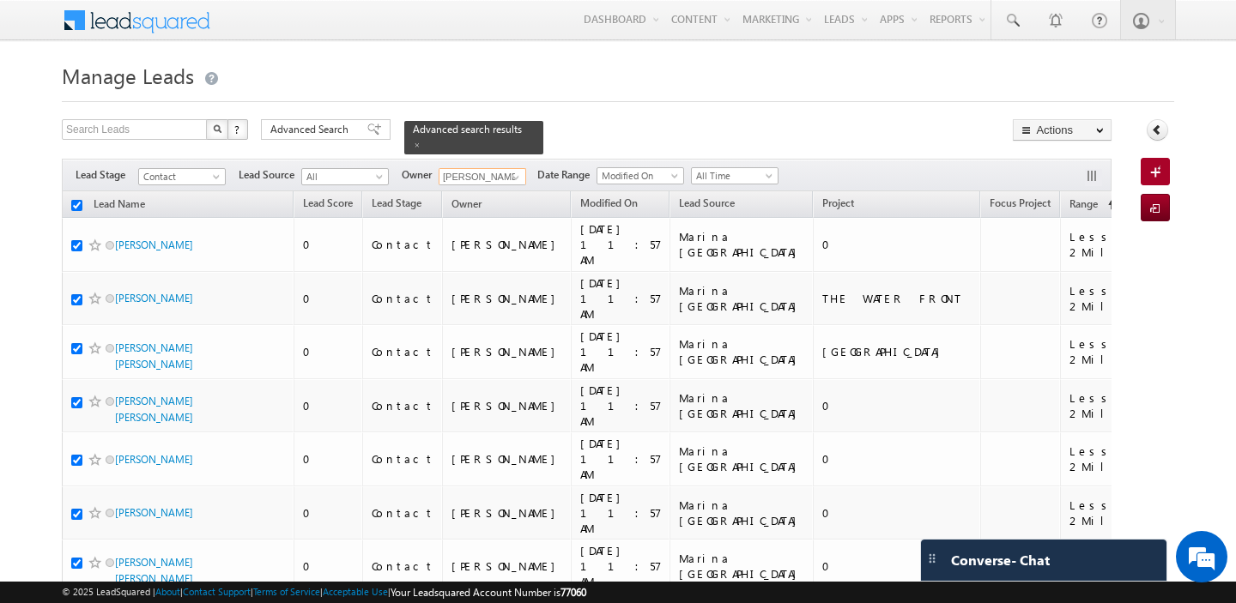
checkbox input "true"
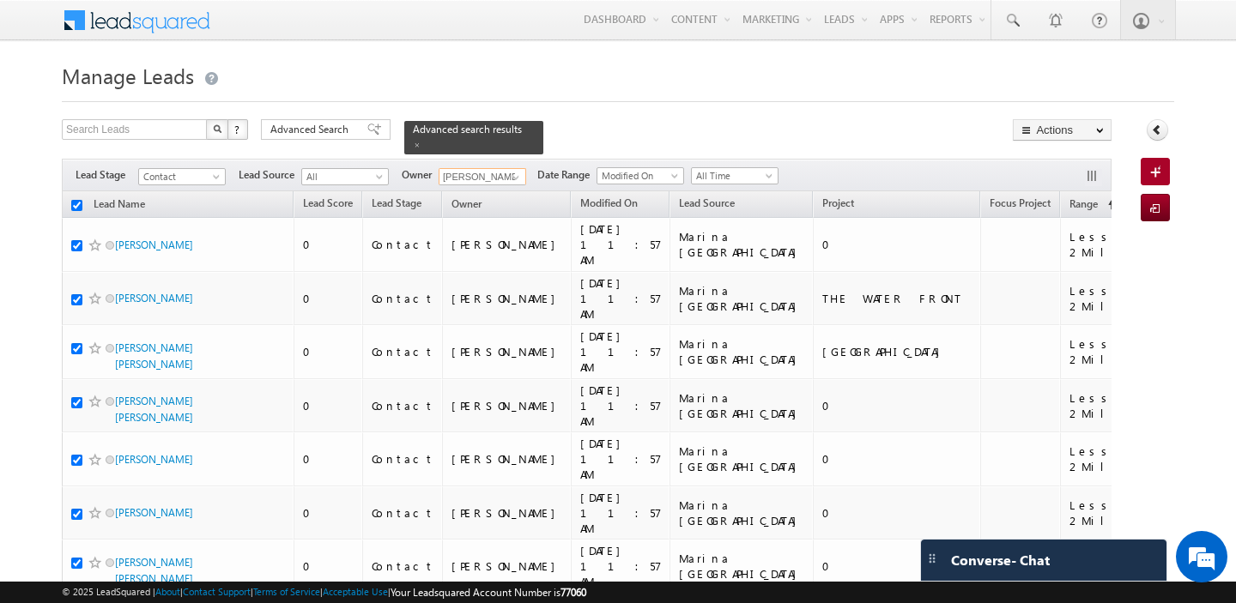
checkbox input "true"
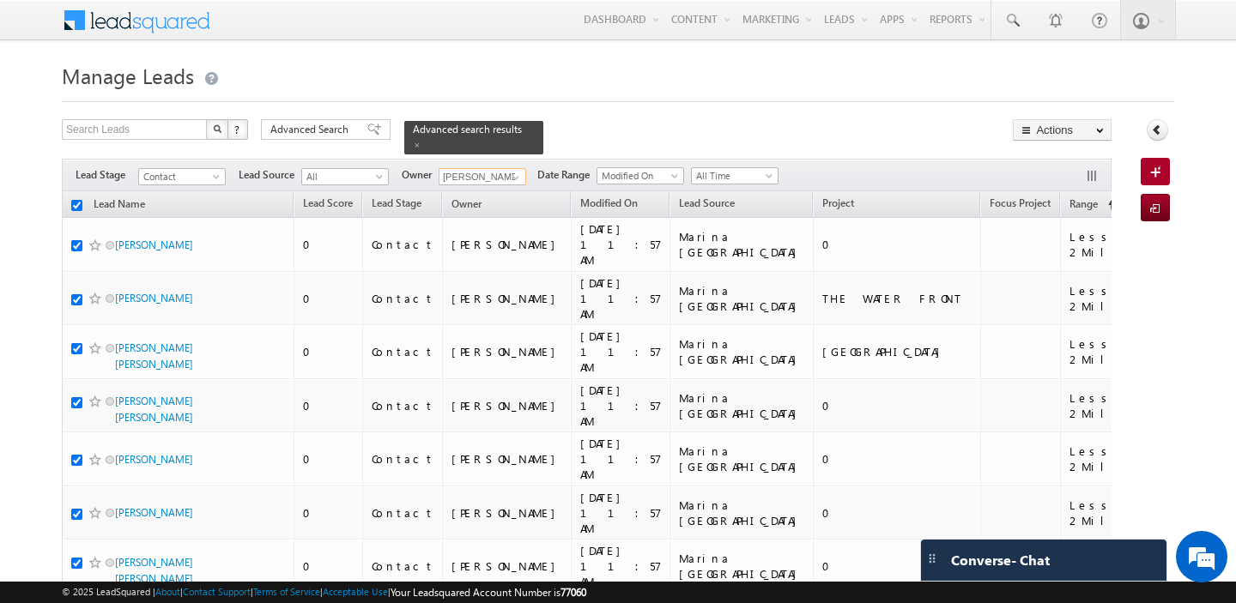
checkbox input "true"
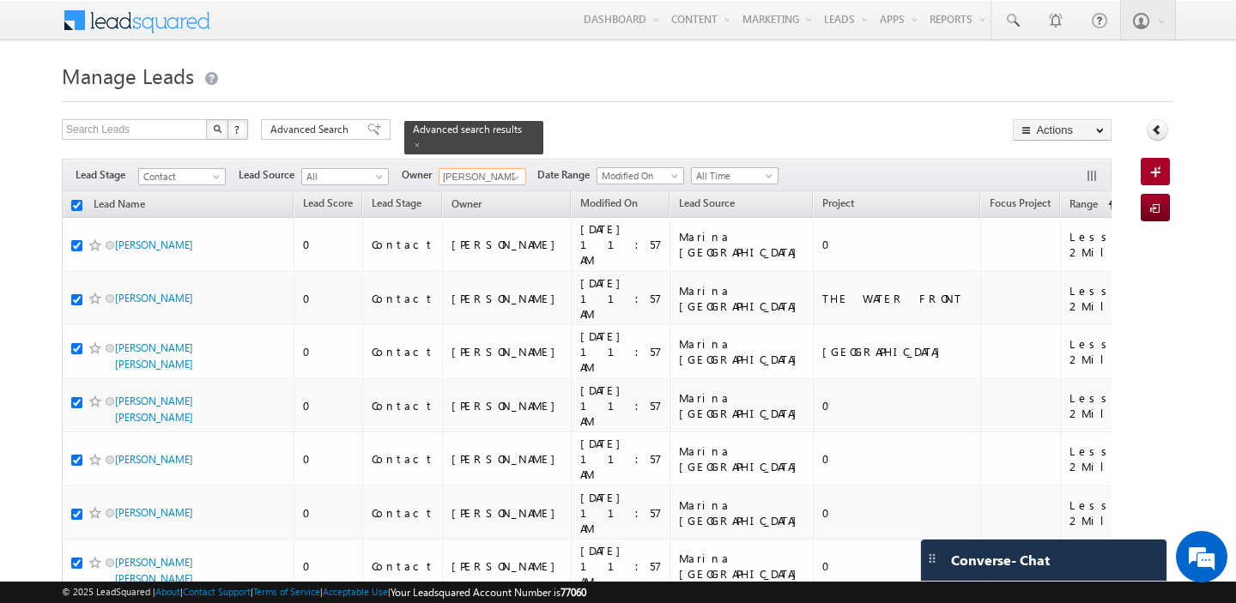
checkbox input "true"
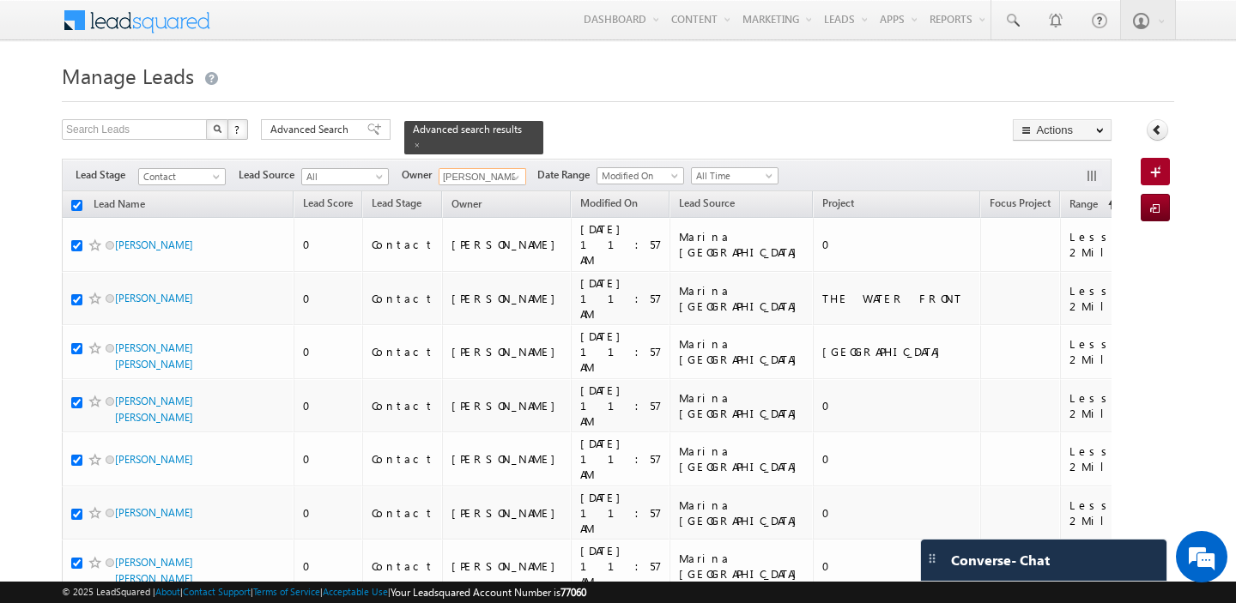
checkbox input "true"
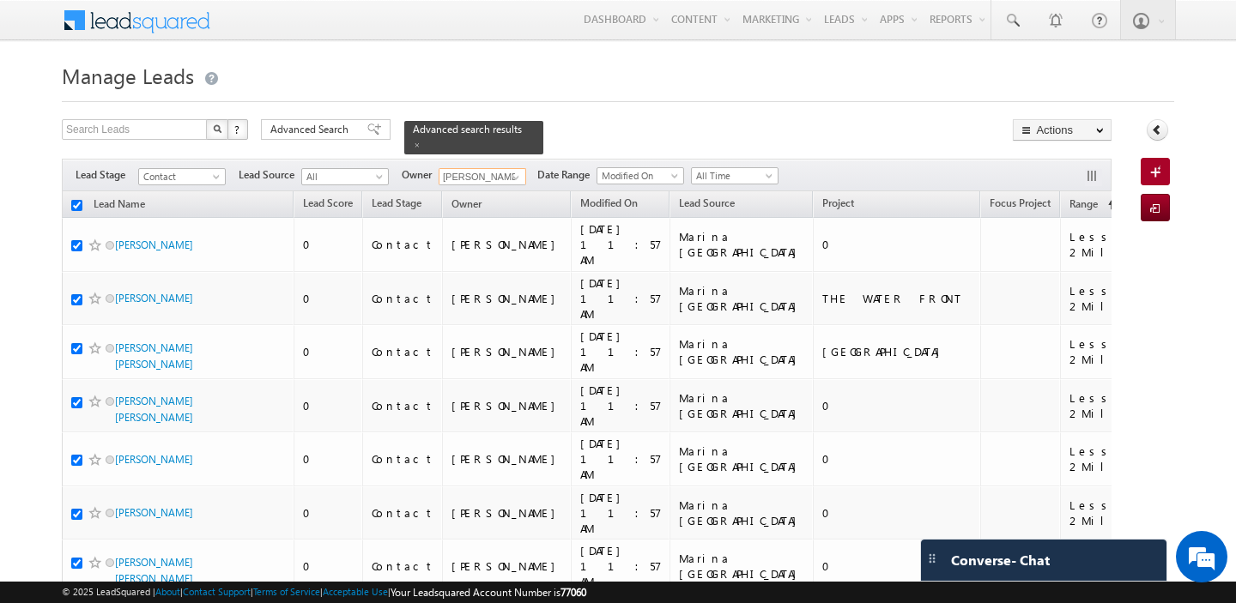
checkbox input "true"
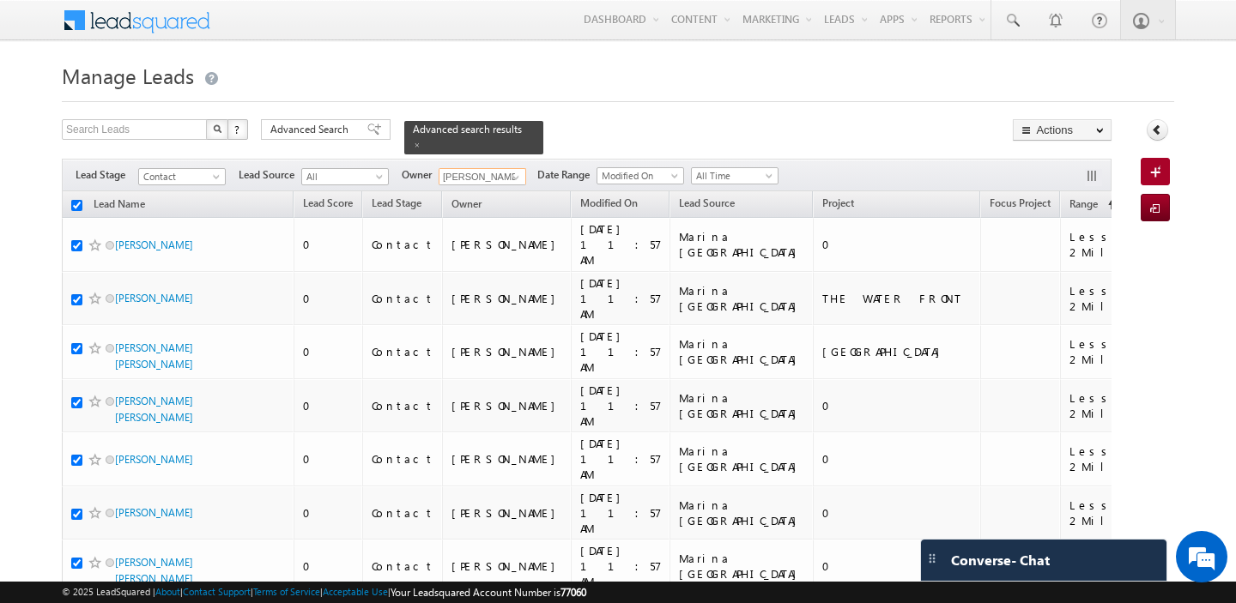
checkbox input "true"
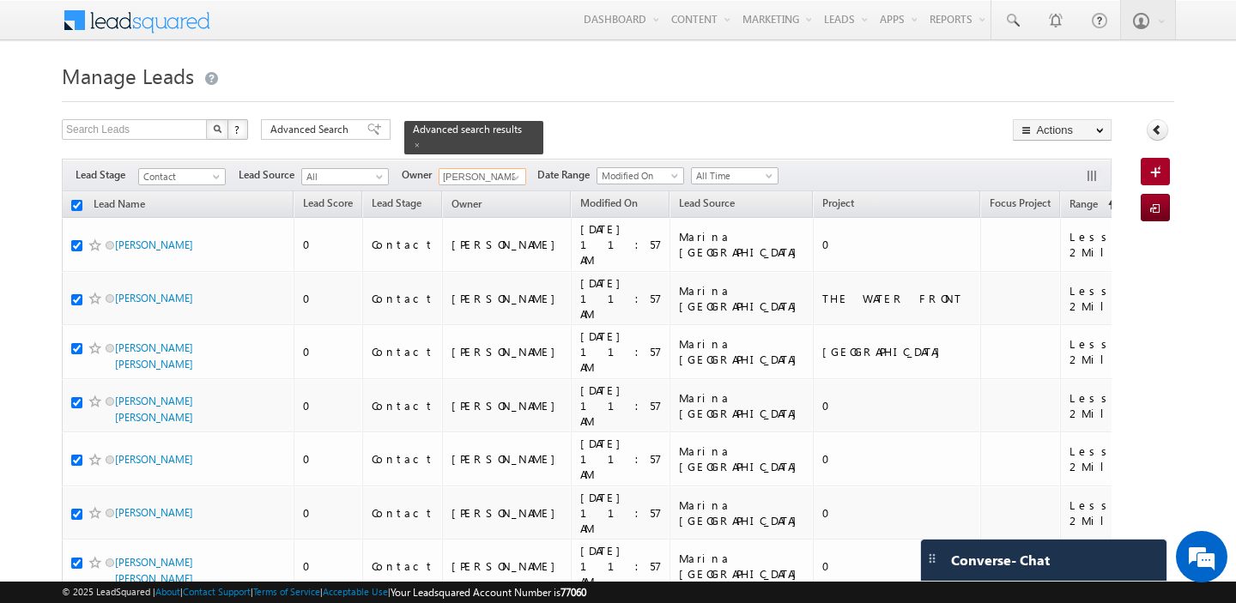
checkbox input "true"
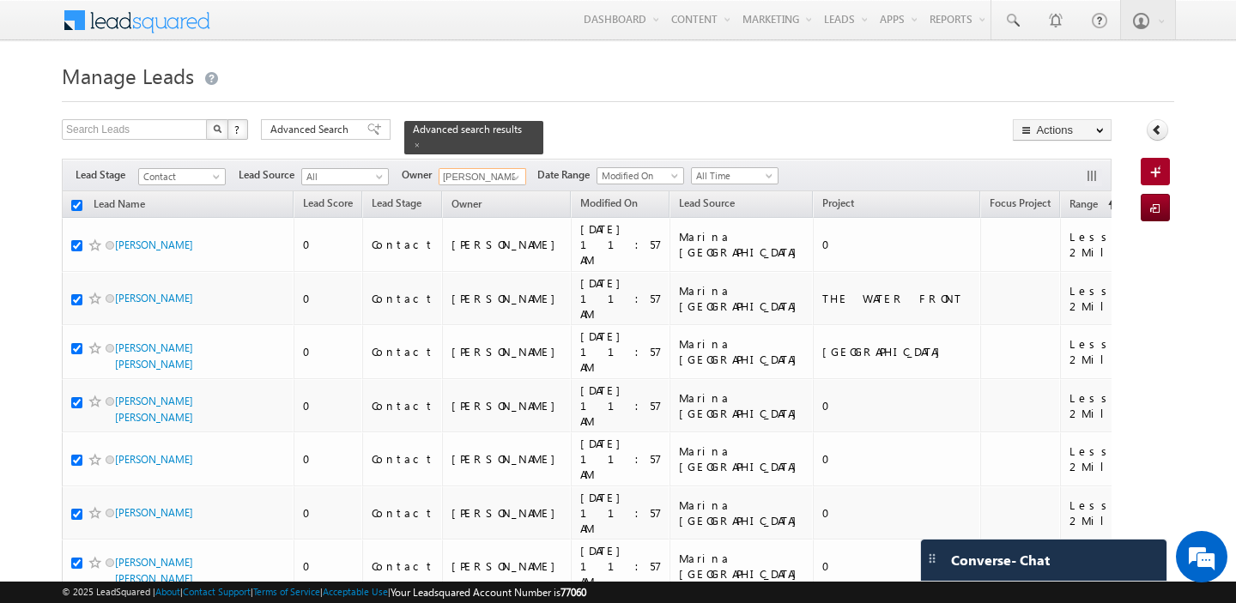
checkbox input "true"
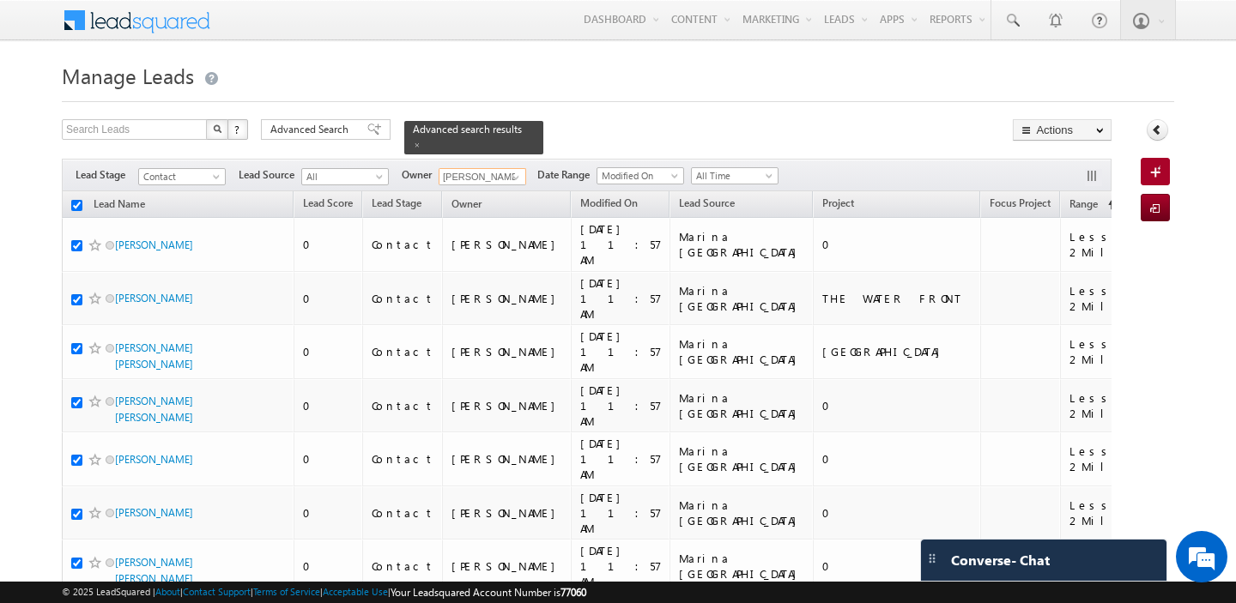
checkbox input "true"
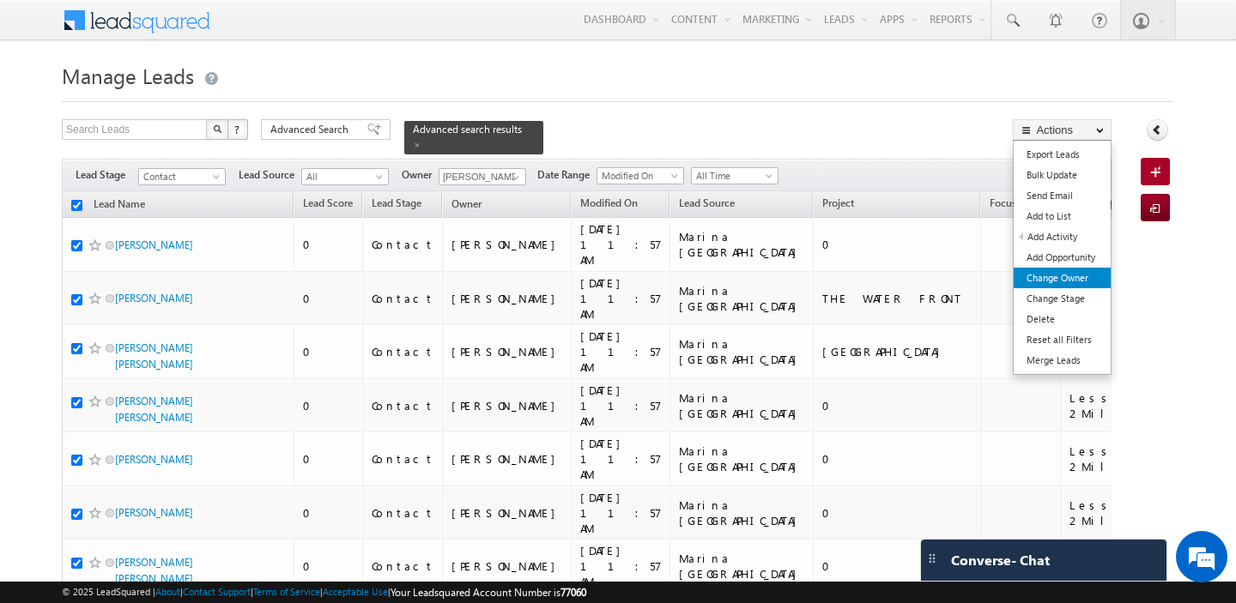
click at [1056, 275] on link "Change Owner" at bounding box center [1062, 278] width 97 height 21
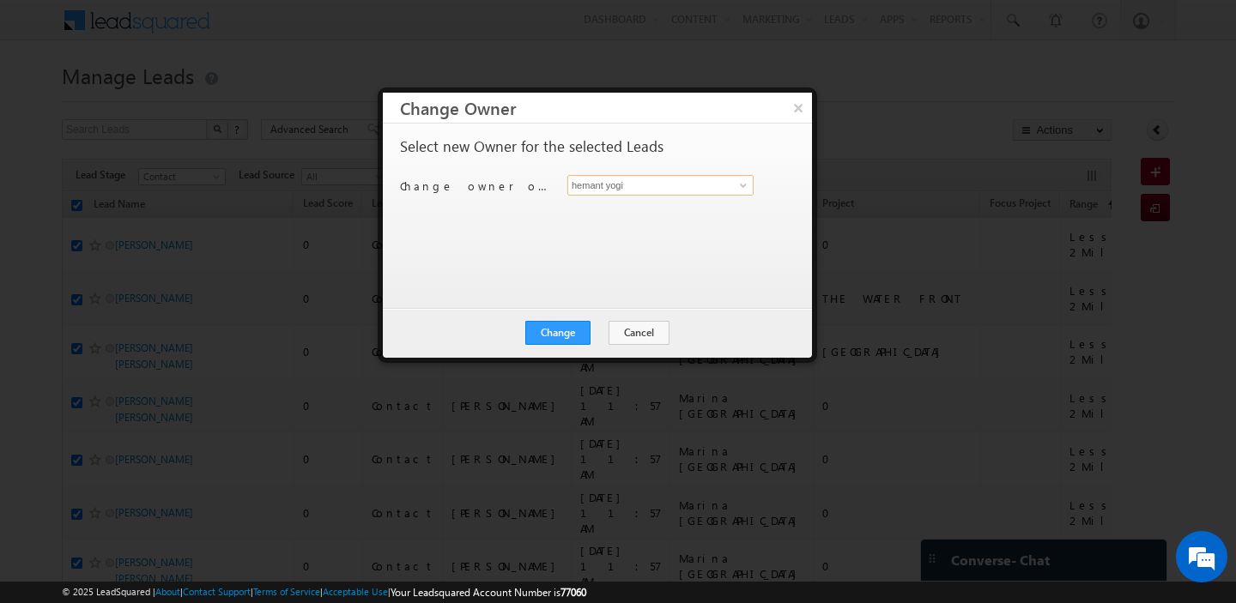
click at [674, 189] on input "hemant yogi" at bounding box center [660, 185] width 186 height 21
click at [630, 226] on link "shaila shree shaila.shree@indglobal.ae" at bounding box center [660, 212] width 186 height 33
click at [573, 328] on button "Change" at bounding box center [557, 333] width 65 height 24
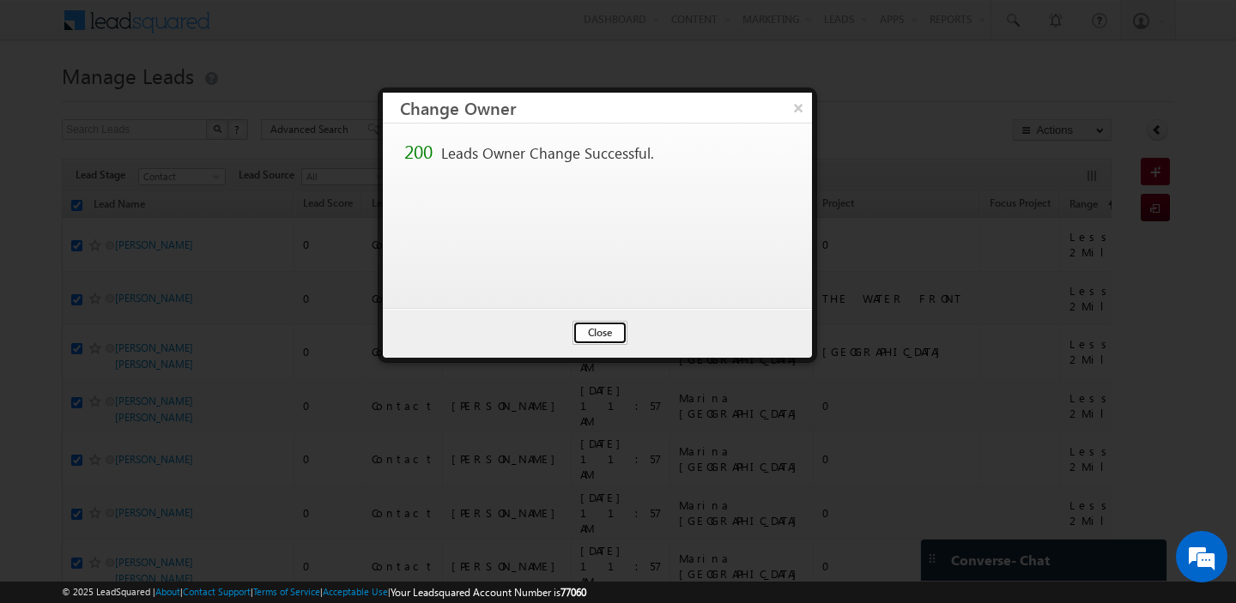
click at [595, 331] on button "Close" at bounding box center [599, 333] width 55 height 24
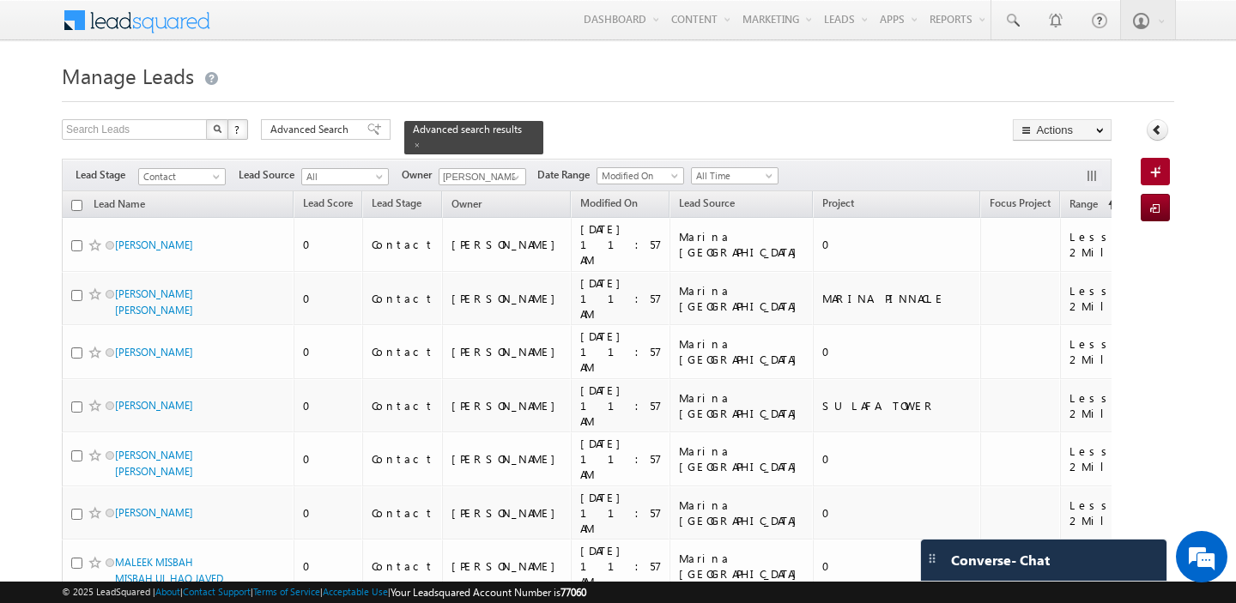
click at [79, 203] on input "checkbox" at bounding box center [76, 205] width 11 height 11
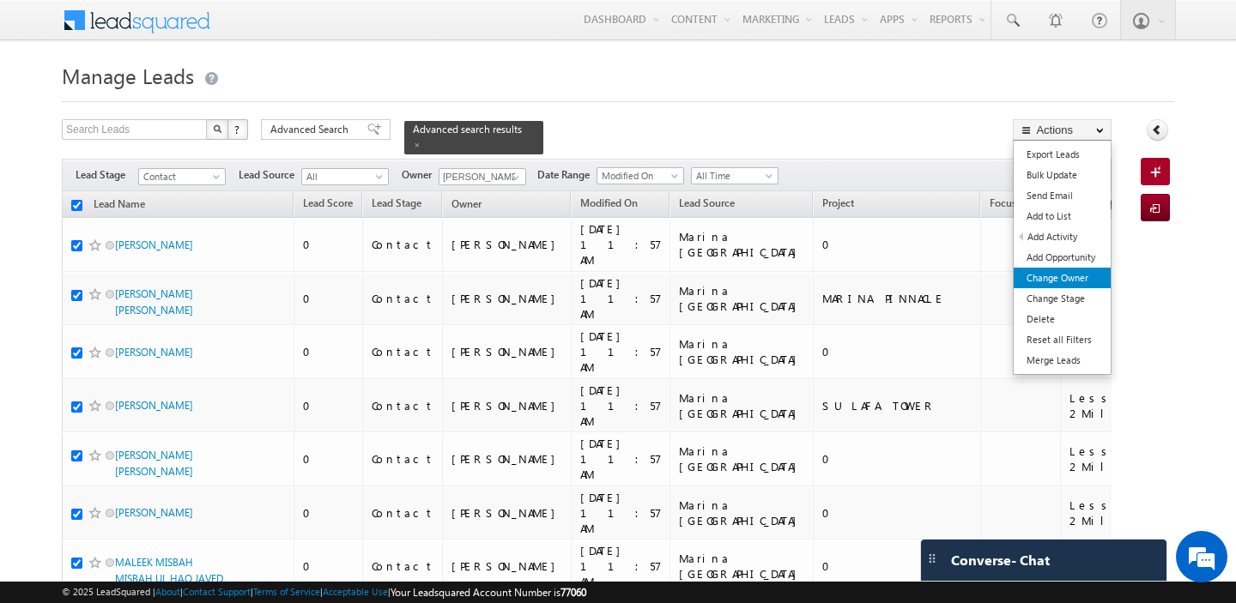
click at [1053, 274] on link "Change Owner" at bounding box center [1062, 278] width 97 height 21
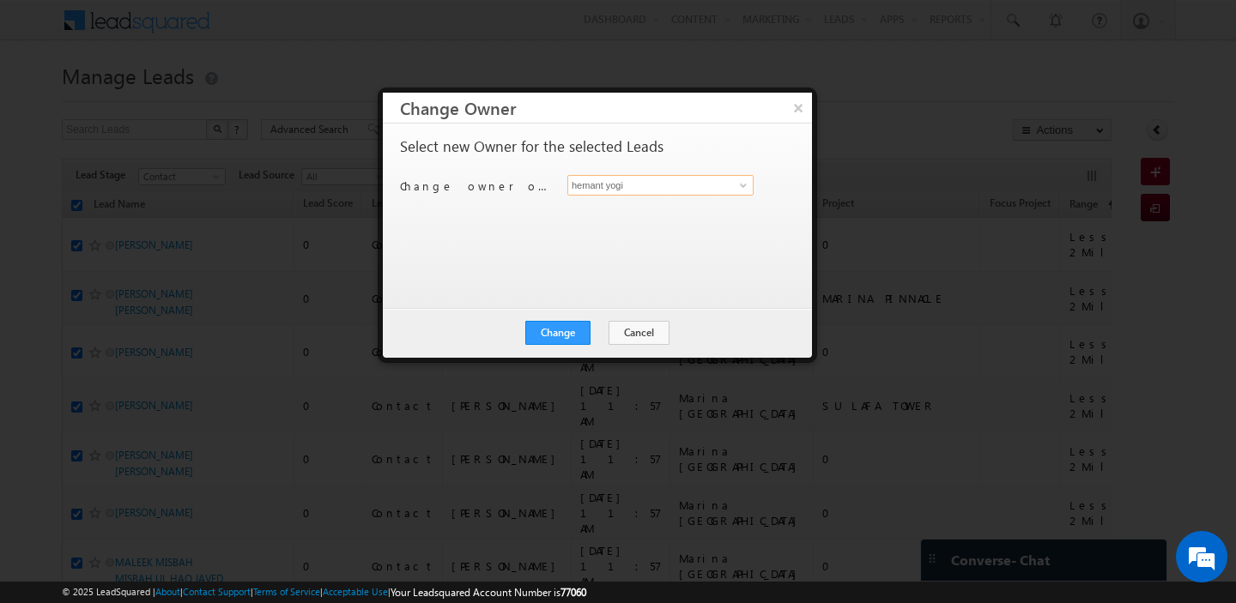
click at [646, 185] on input "hemant yogi" at bounding box center [660, 185] width 186 height 21
click at [661, 203] on link "Akash Sinha akash.sinha@indglobal.ae" at bounding box center [660, 212] width 186 height 33
click at [556, 326] on button "Change" at bounding box center [557, 333] width 65 height 24
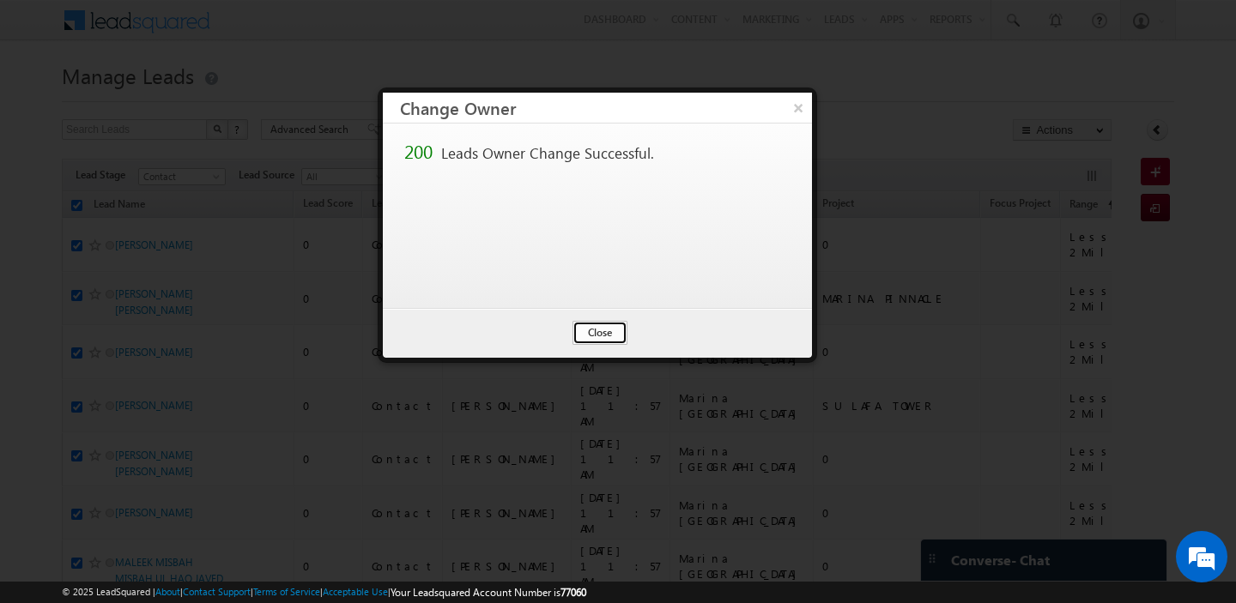
click at [603, 334] on button "Close" at bounding box center [599, 333] width 55 height 24
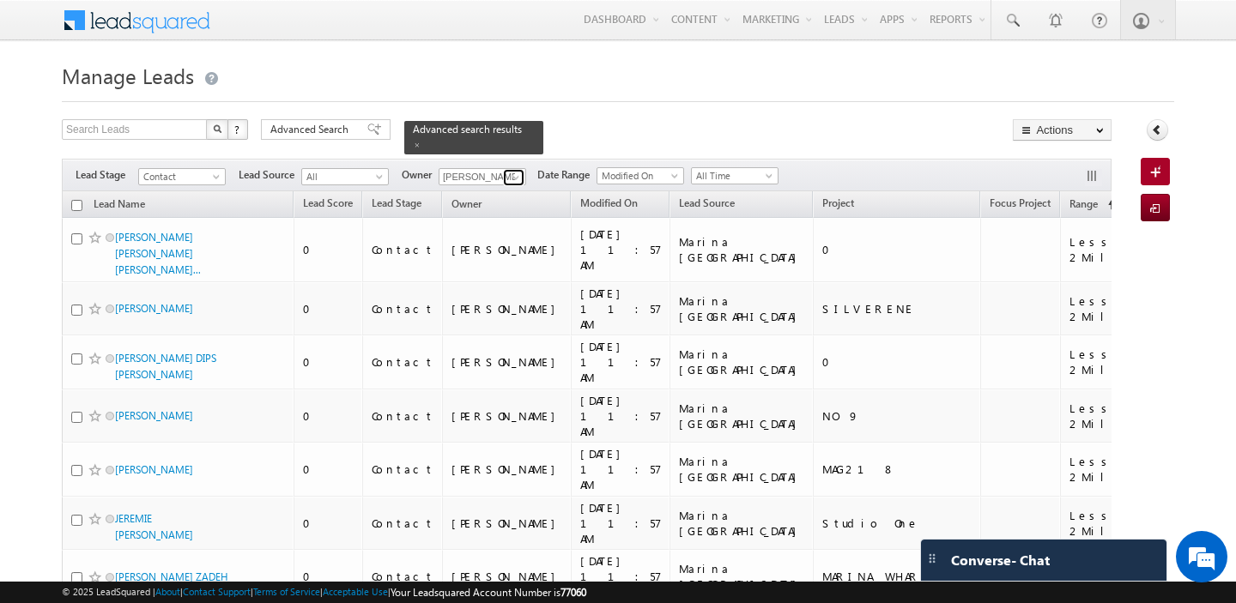
click at [512, 172] on span at bounding box center [516, 178] width 14 height 14
click at [495, 190] on link "Manpreet Singh manpreet.singh@indglobal.ae" at bounding box center [525, 201] width 172 height 33
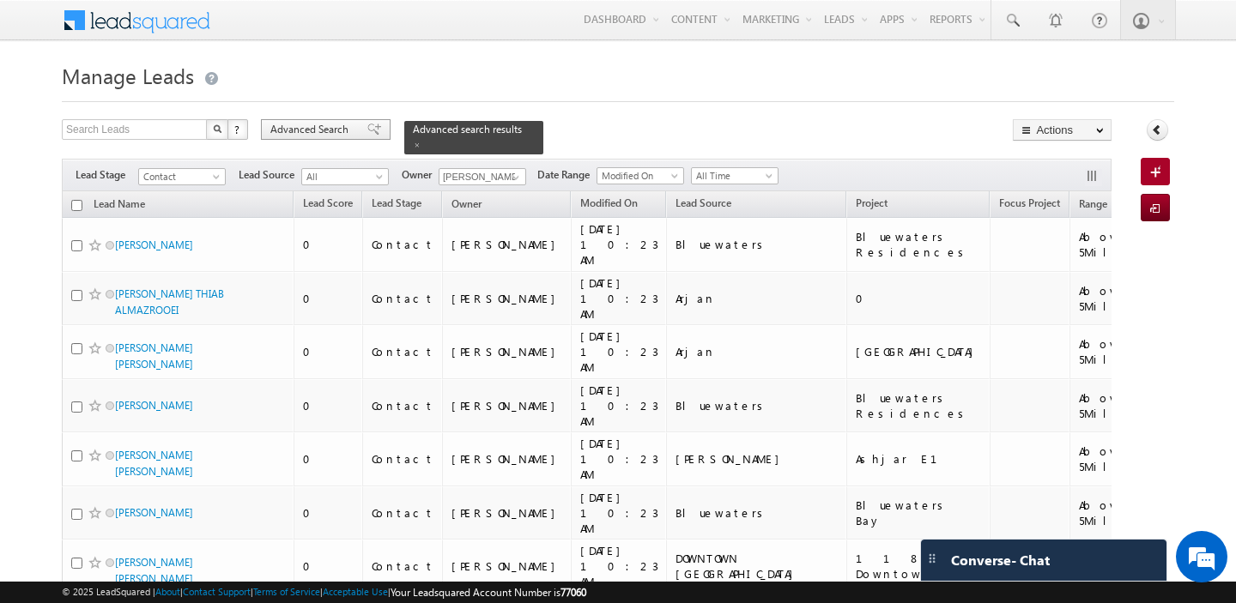
click at [306, 130] on span "Advanced Search" at bounding box center [311, 129] width 83 height 15
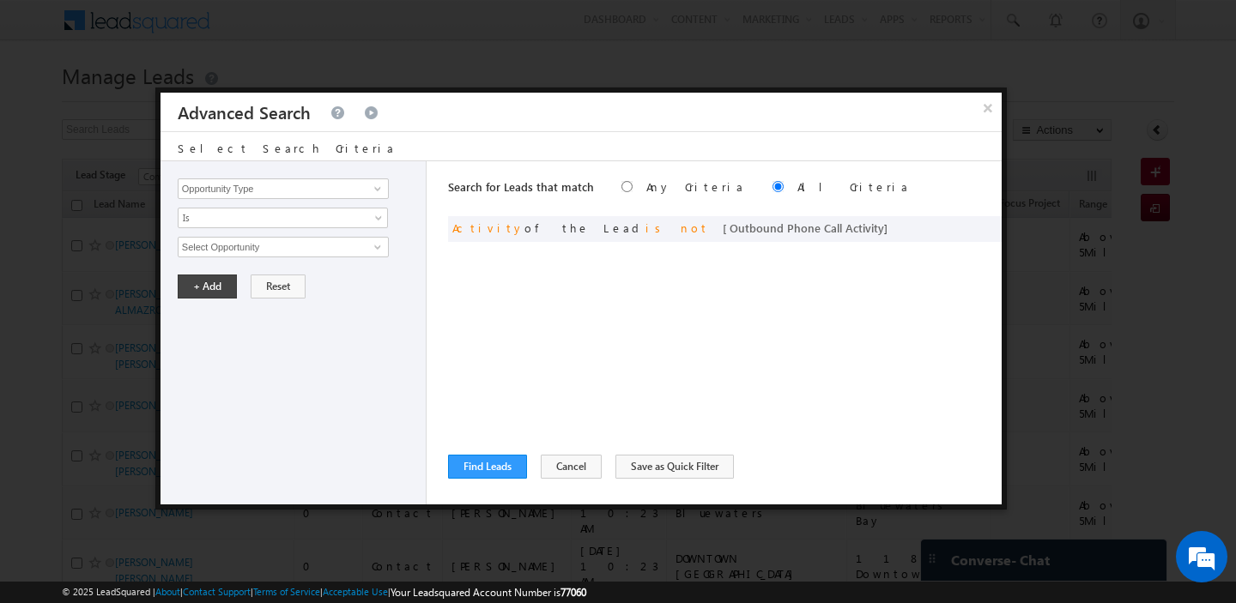
click at [1110, 240] on div at bounding box center [618, 301] width 1236 height 603
click at [553, 468] on button "Cancel" at bounding box center [571, 467] width 61 height 24
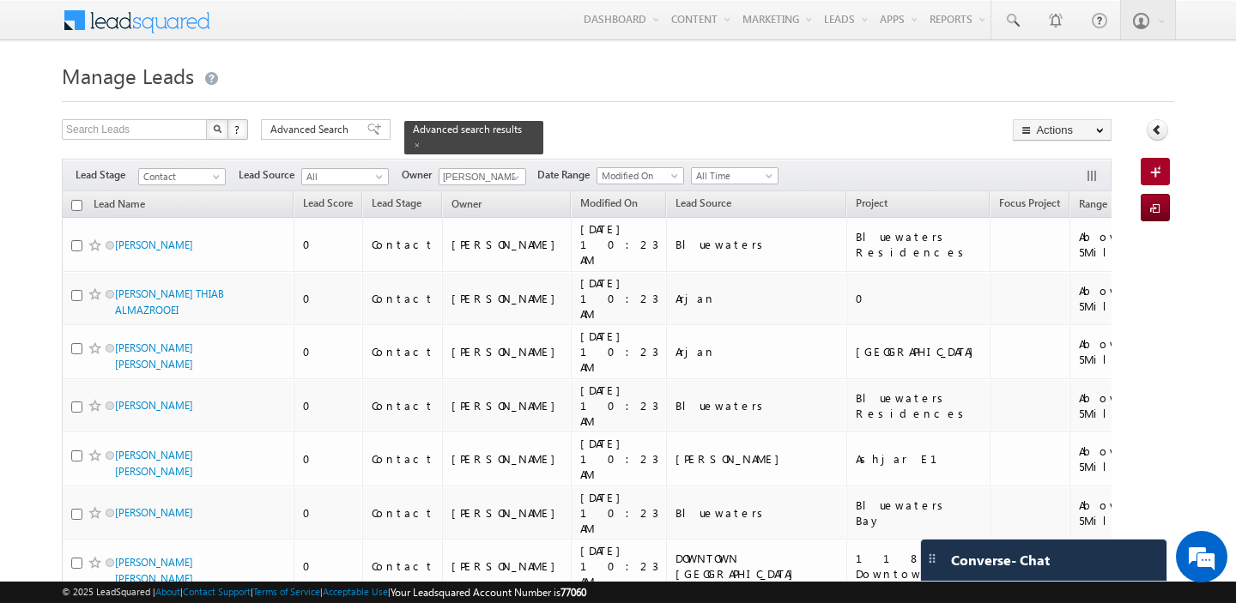
click at [77, 205] on input "checkbox" at bounding box center [76, 205] width 11 height 11
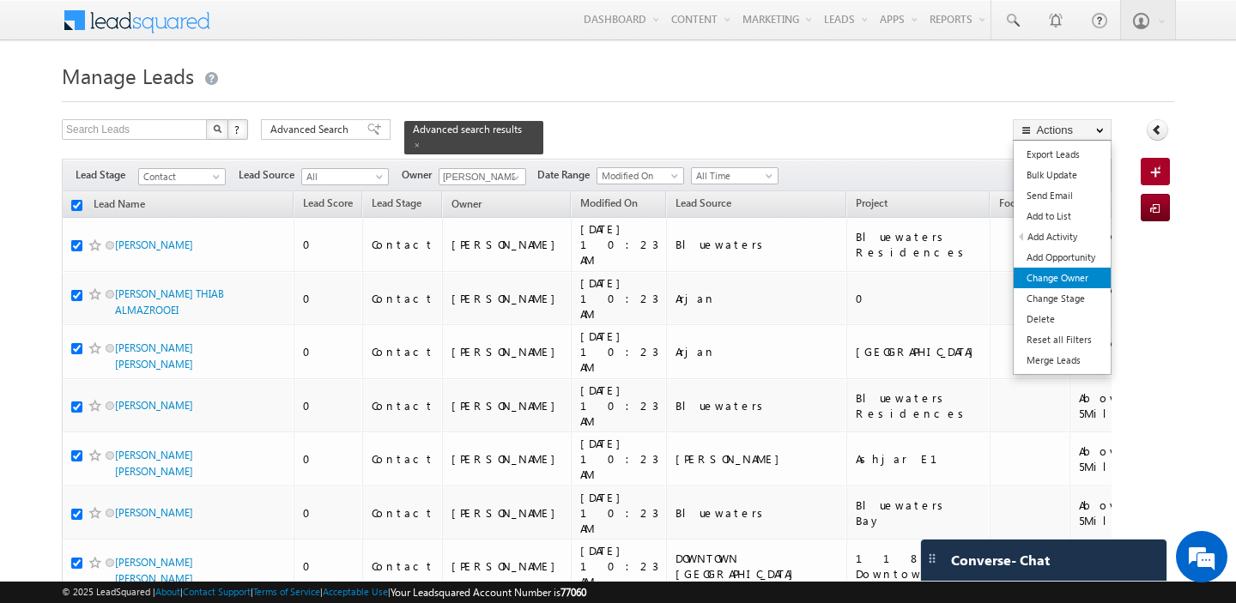
click at [1056, 278] on link "Change Owner" at bounding box center [1062, 278] width 97 height 21
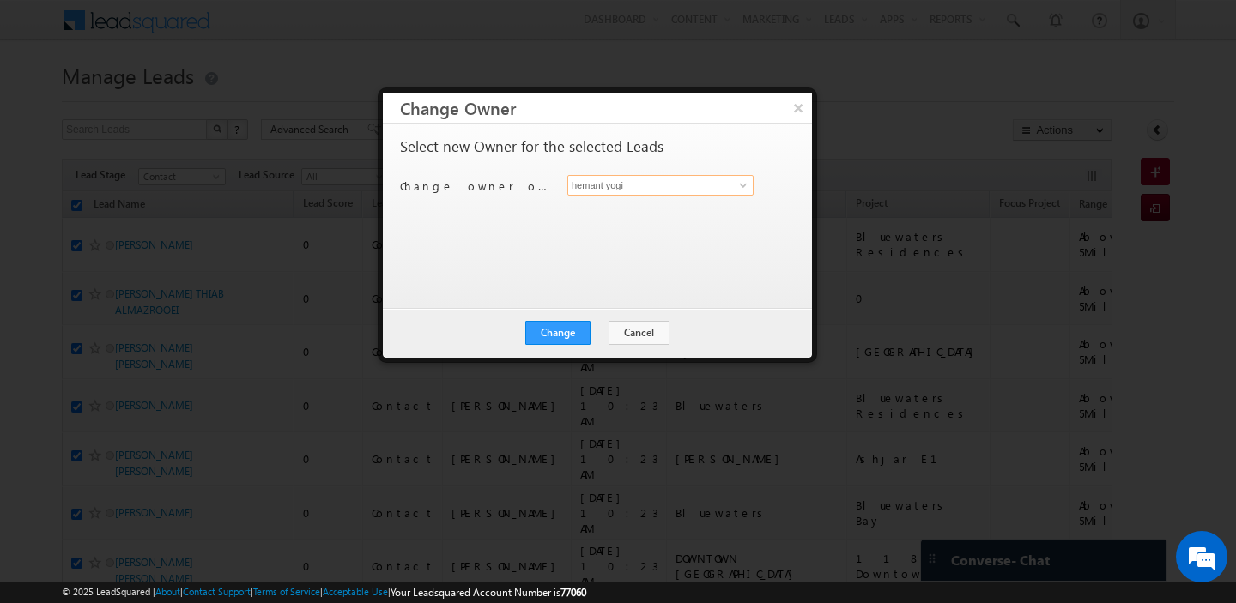
click at [659, 187] on input "hemant yogi" at bounding box center [660, 185] width 186 height 21
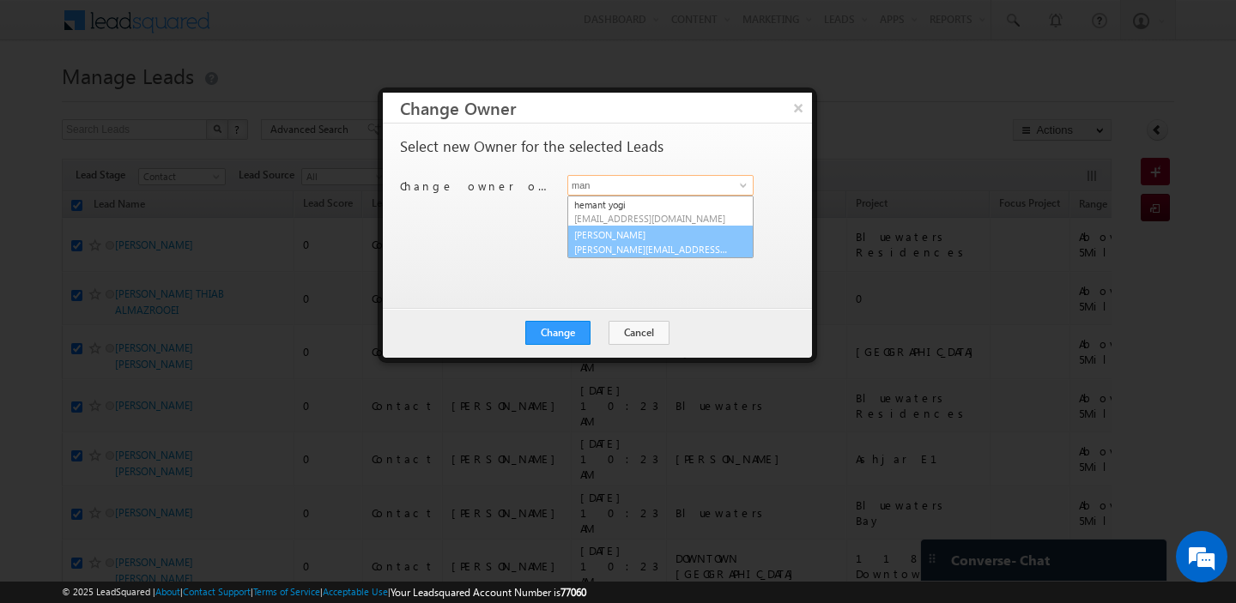
click at [592, 238] on link "Manpreet Singh manpreet.singh@indglobal.ae" at bounding box center [660, 242] width 186 height 33
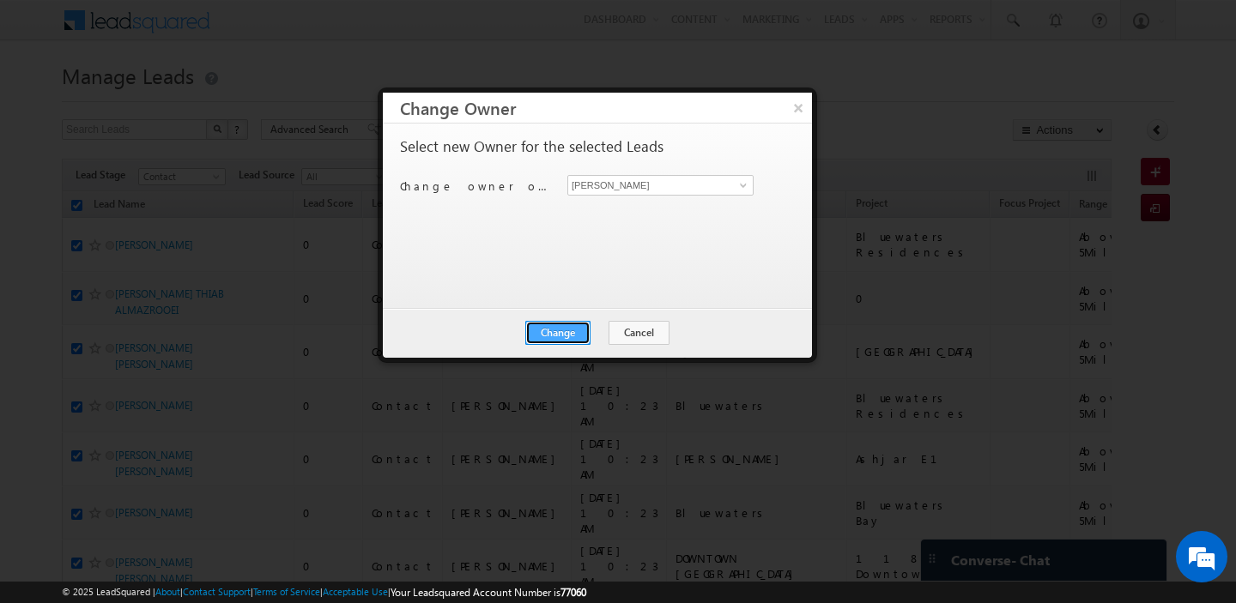
click at [566, 333] on button "Change" at bounding box center [557, 333] width 65 height 24
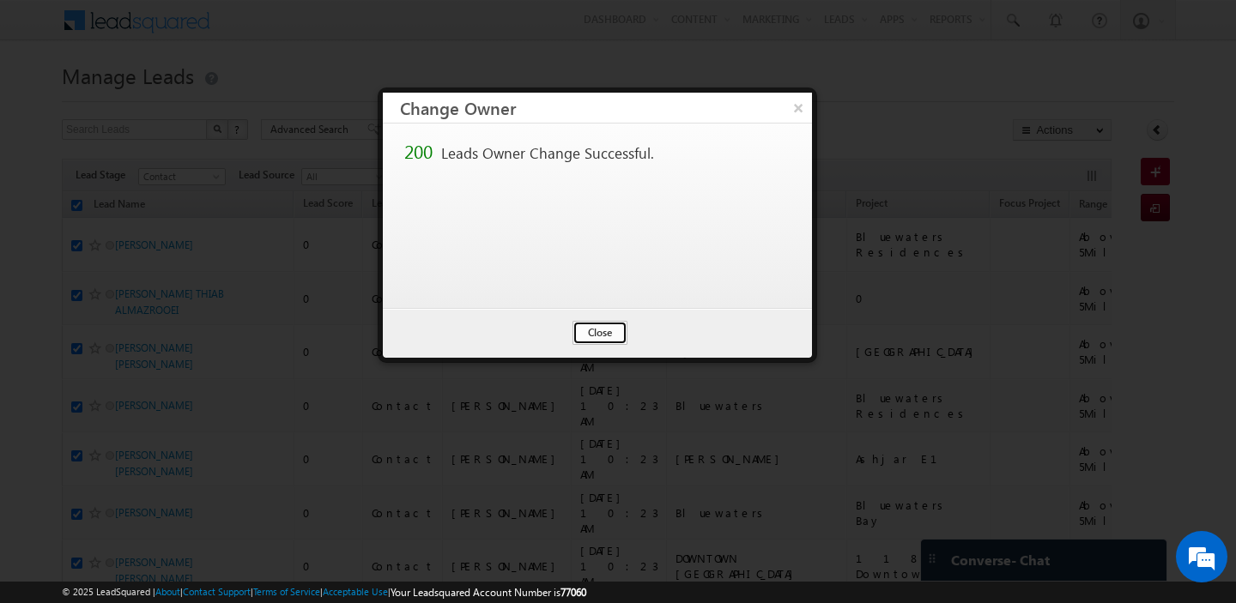
click at [608, 338] on button "Close" at bounding box center [599, 333] width 55 height 24
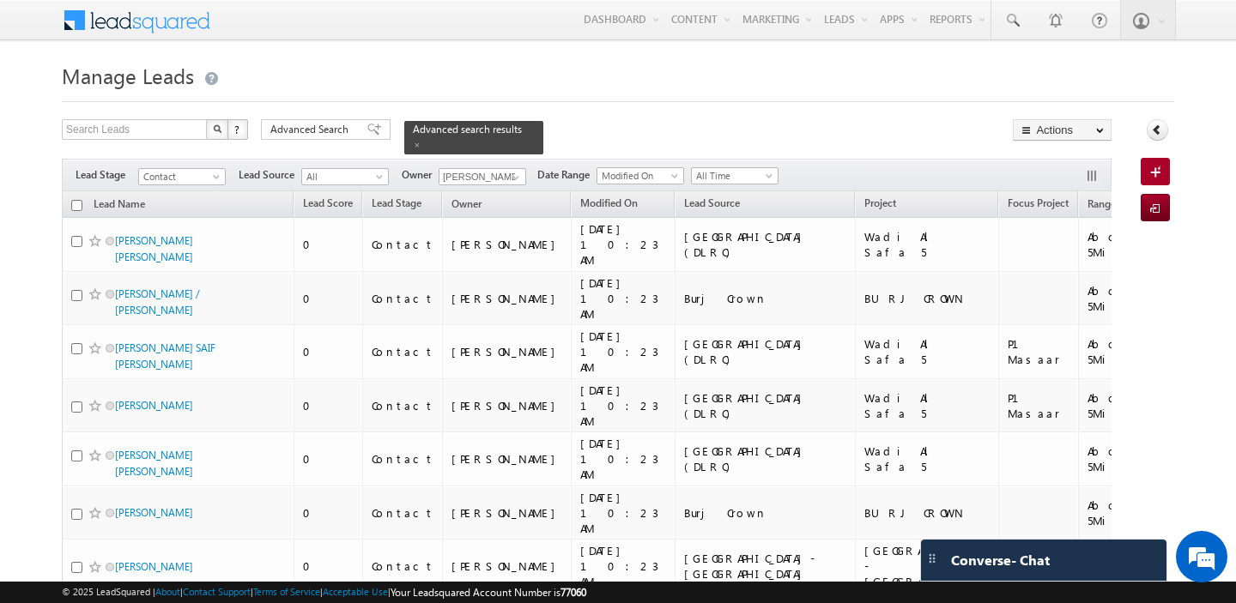
click at [75, 203] on input "checkbox" at bounding box center [76, 205] width 11 height 11
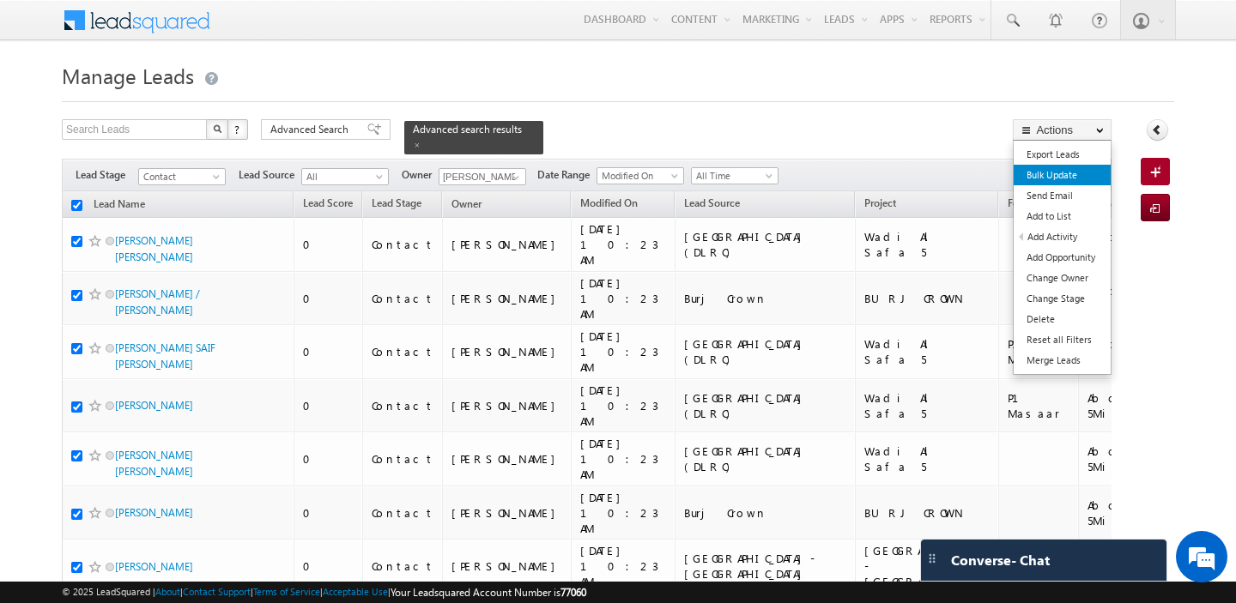
click at [1056, 171] on link "Bulk Update" at bounding box center [1062, 175] width 97 height 21
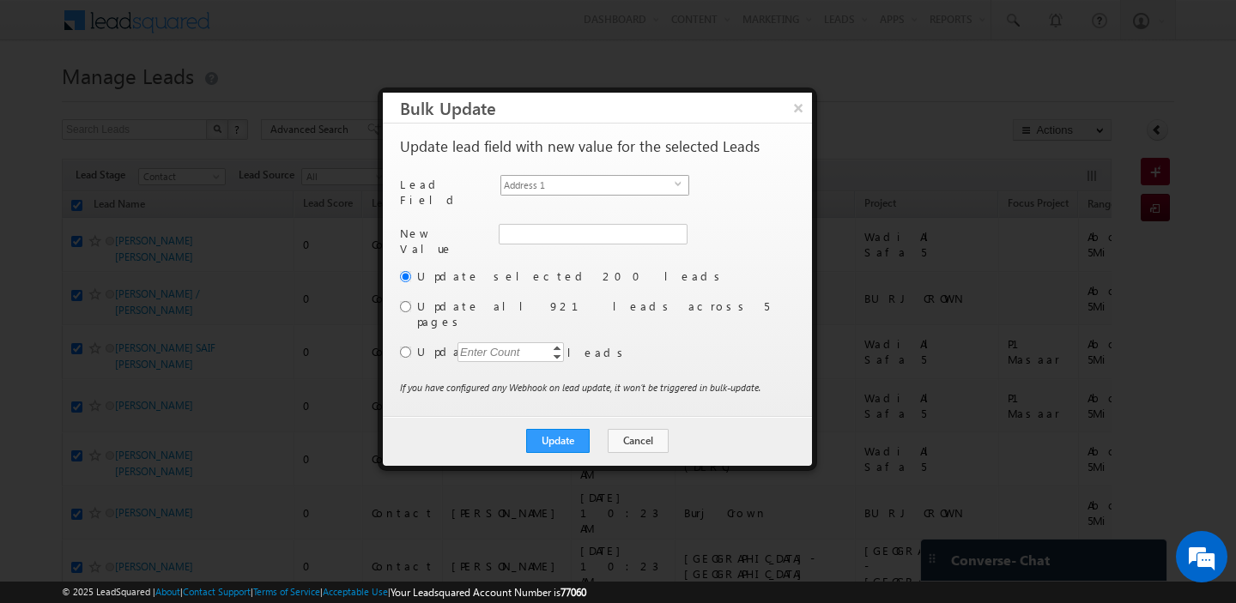
click at [637, 183] on span "Address 1" at bounding box center [587, 185] width 173 height 19
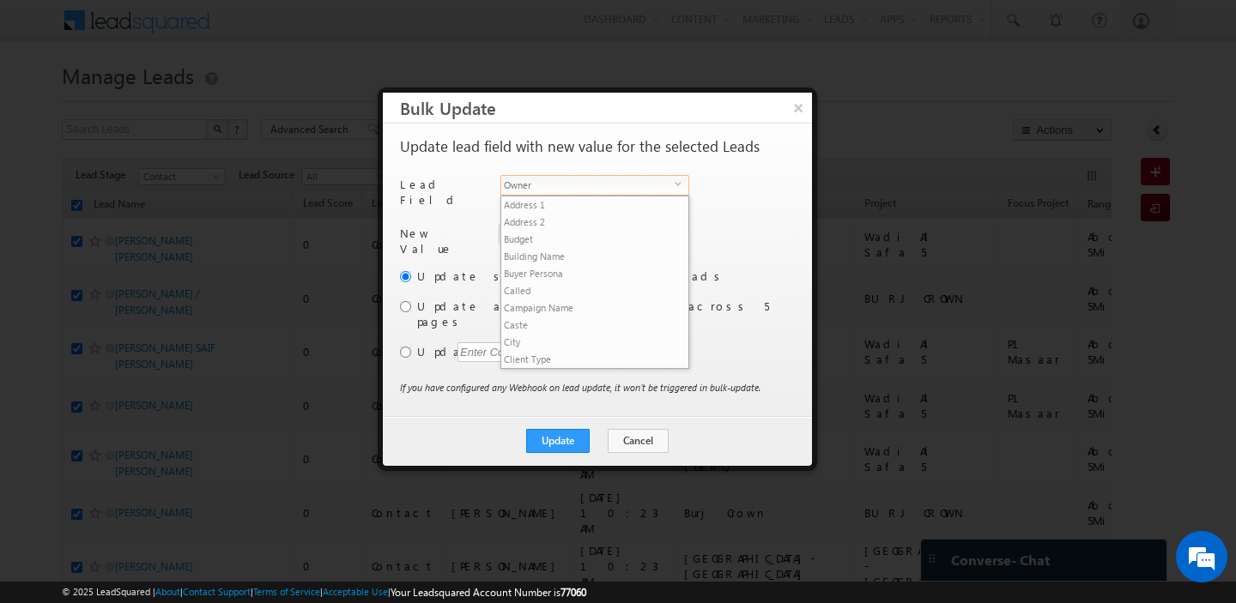
scroll to position [670, 0]
click at [593, 186] on span "Owner" at bounding box center [587, 185] width 173 height 19
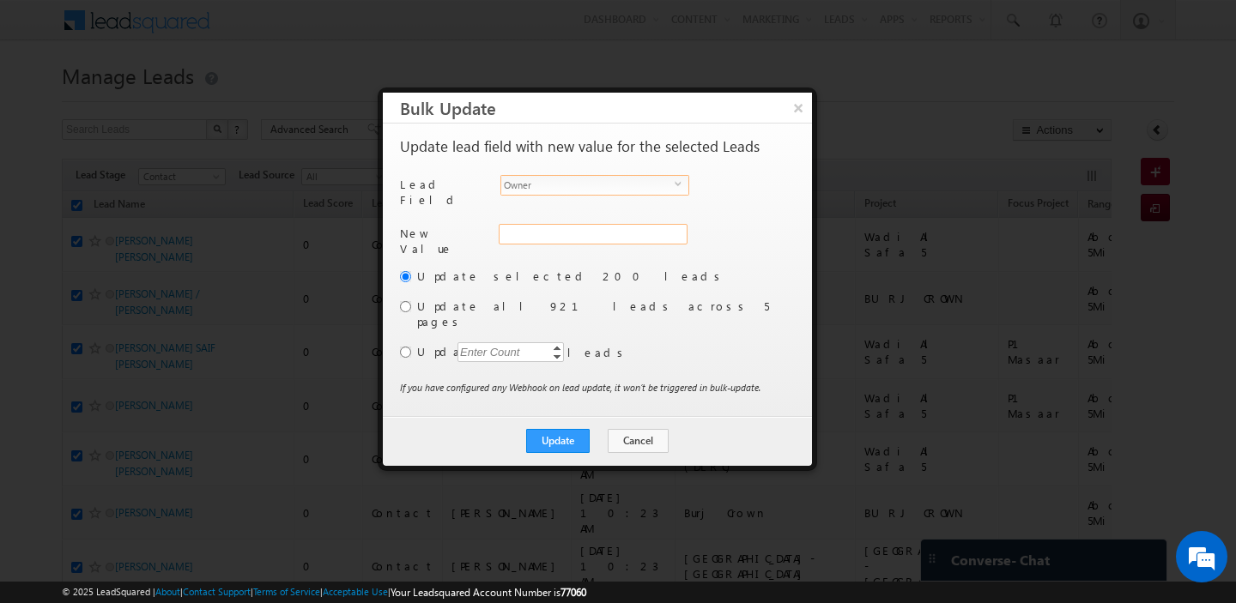
click at [562, 226] on div "Address 1" at bounding box center [591, 243] width 185 height 39
click at [562, 226] on input "hemant yogi" at bounding box center [592, 234] width 187 height 21
click at [596, 261] on span "manpreet.singh@indglobal.ae" at bounding box center [582, 267] width 154 height 13
click at [405, 301] on input "radio" at bounding box center [405, 306] width 11 height 11
click at [566, 429] on button "Update" at bounding box center [558, 441] width 64 height 24
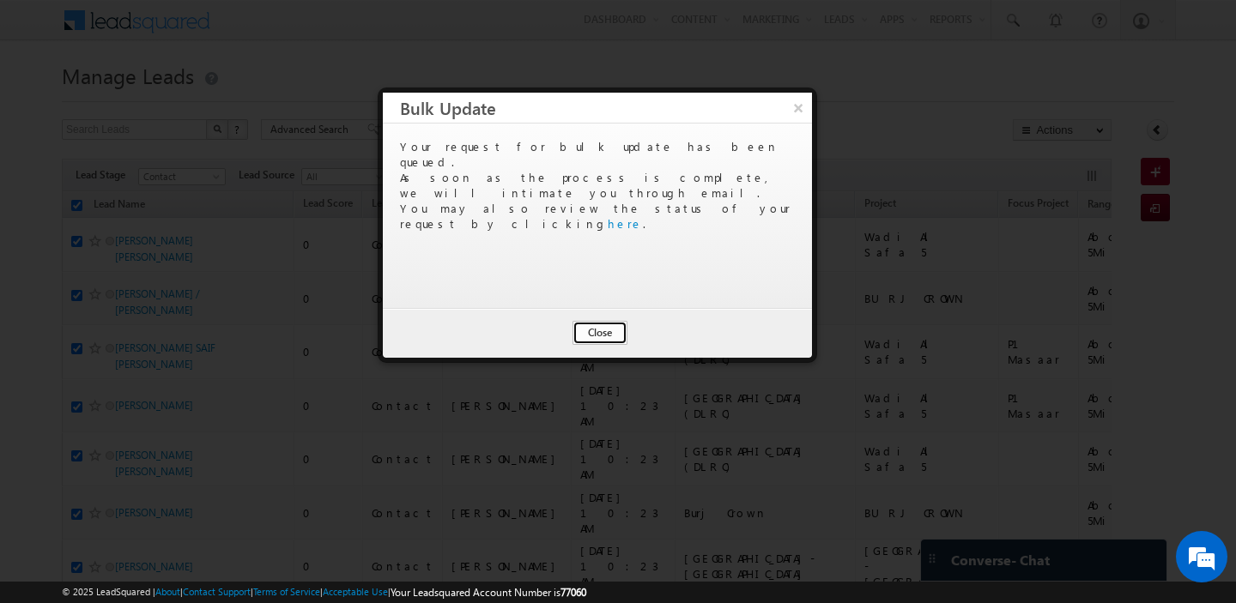
click at [589, 333] on button "Close" at bounding box center [599, 333] width 55 height 24
